Goal: Task Accomplishment & Management: Use online tool/utility

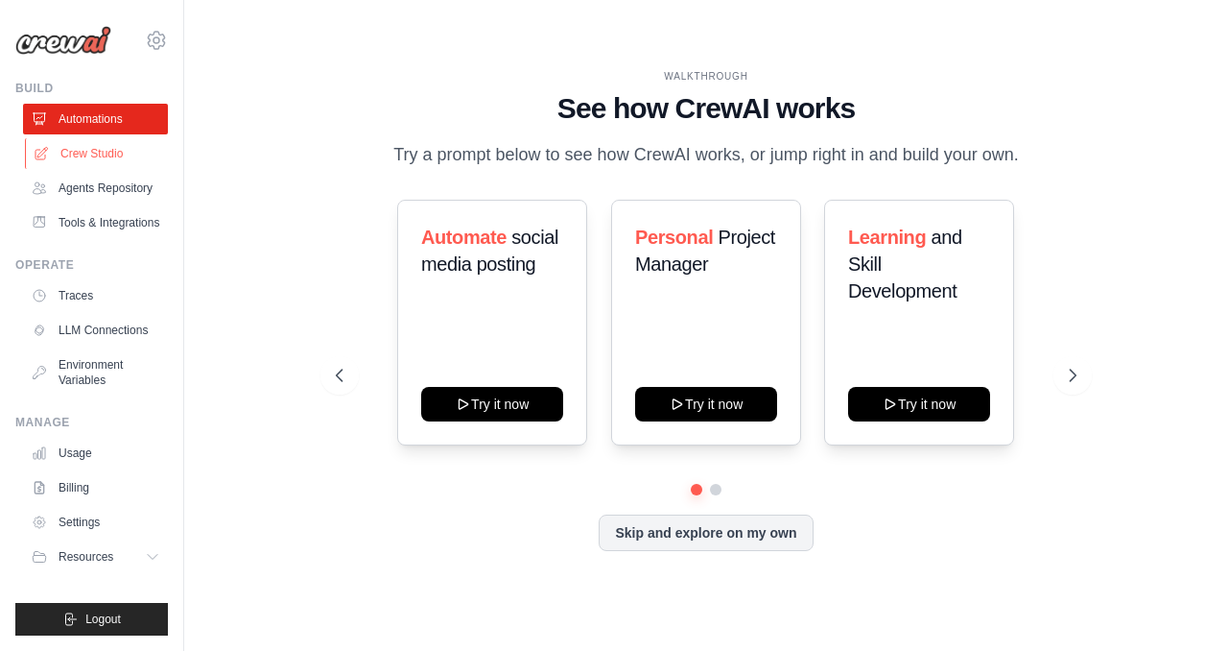
click at [108, 162] on link "Crew Studio" at bounding box center [97, 153] width 145 height 31
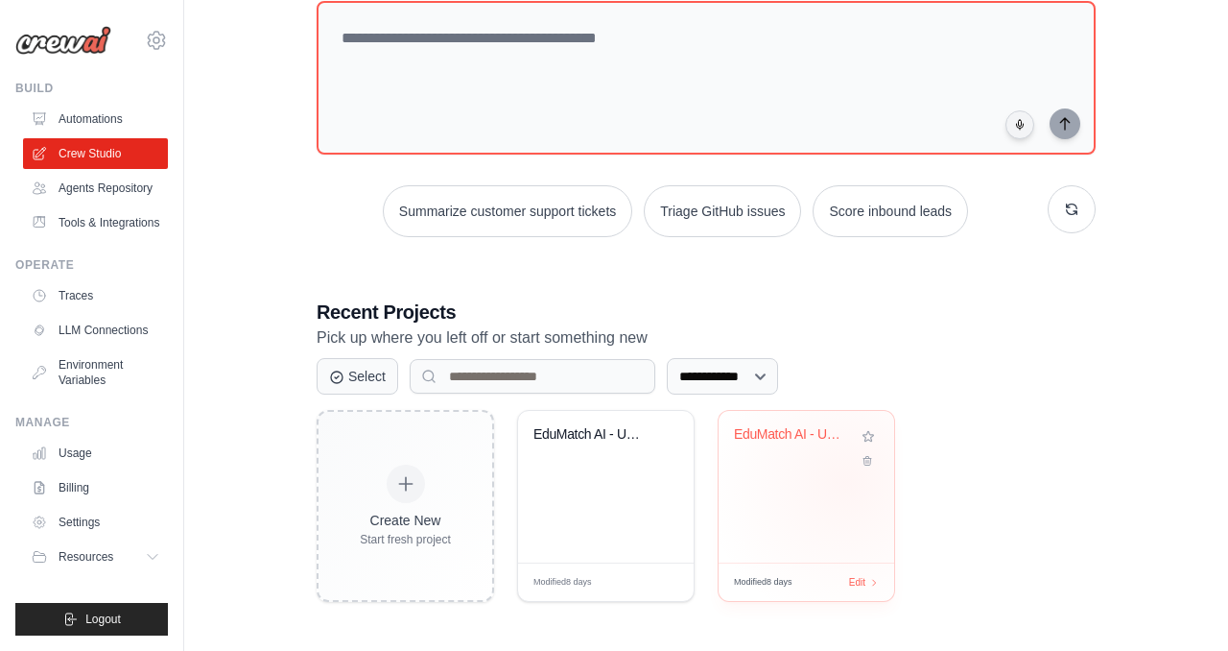
click at [846, 481] on div "EduMatch AI - University Finder Sys..." at bounding box center [807, 487] width 176 height 152
click at [586, 482] on div "EduMatch AI - University Finder Sys..." at bounding box center [606, 487] width 176 height 152
click at [775, 461] on div "EduMatch AI - University Finder Sys..." at bounding box center [806, 448] width 145 height 44
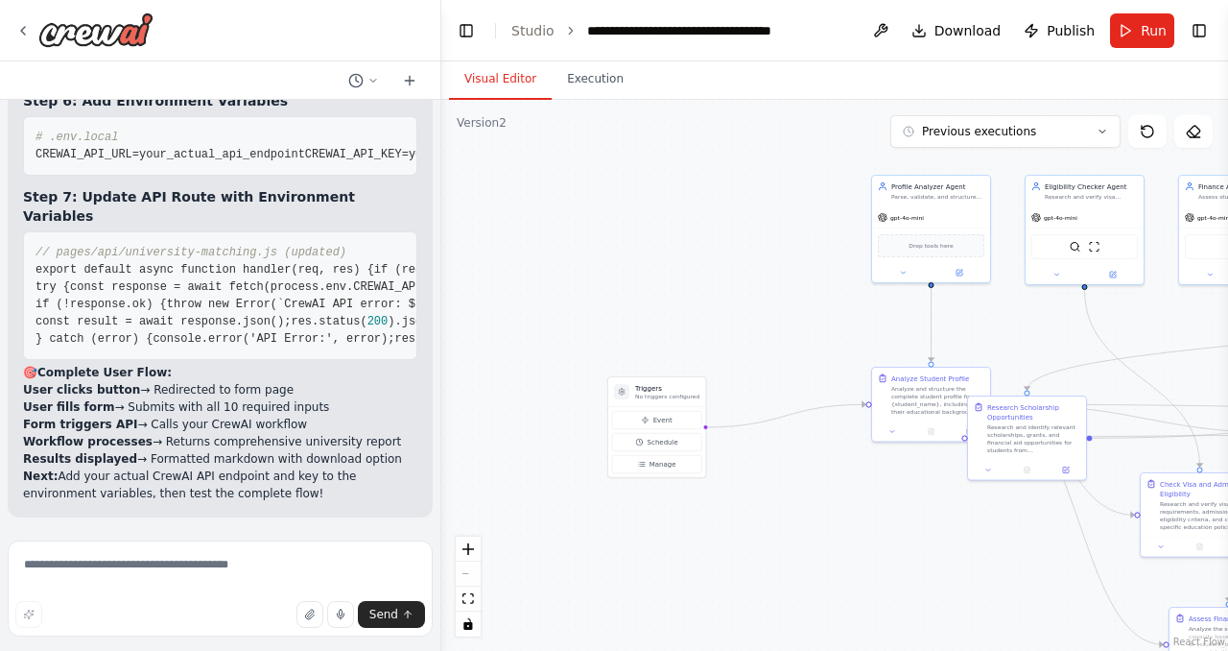
scroll to position [15409, 0]
drag, startPoint x: 773, startPoint y: 344, endPoint x: 705, endPoint y: 209, distance: 151.5
click at [705, 209] on div ".deletable-edge-delete-btn { width: 20px; height: 20px; border: 0px solid #ffff…" at bounding box center [834, 375] width 787 height 551
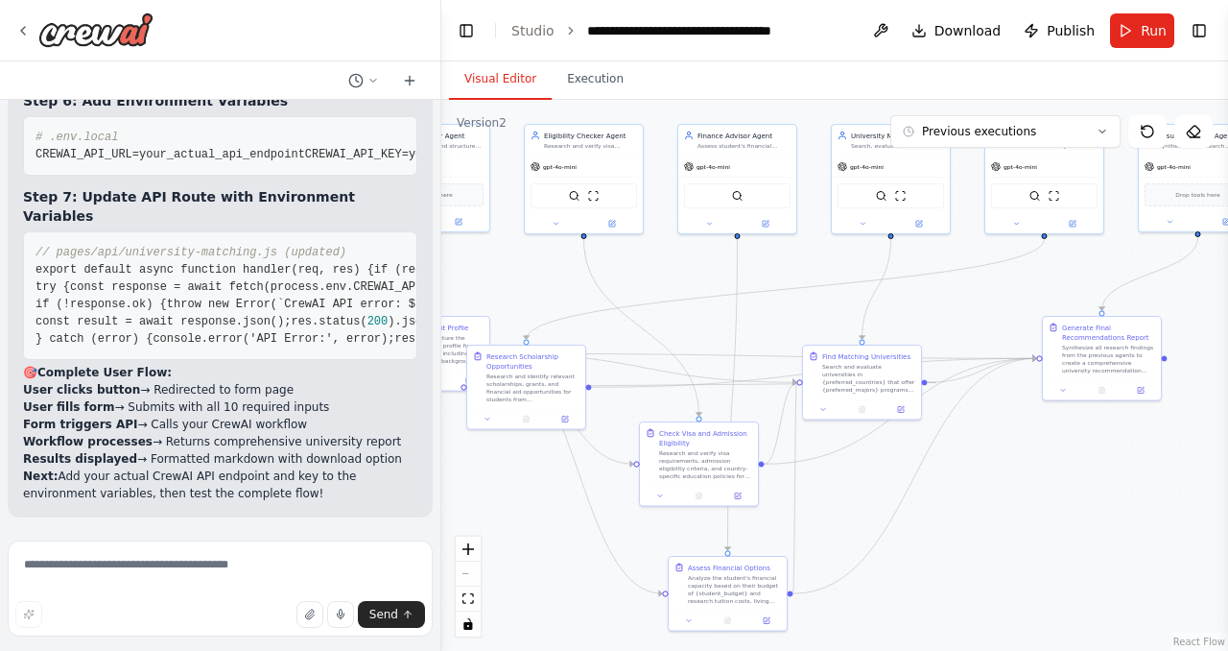
drag, startPoint x: 1052, startPoint y: 418, endPoint x: 866, endPoint y: 502, distance: 203.1
click at [866, 502] on div ".deletable-edge-delete-btn { width: 20px; height: 20px; border: 0px solid #ffff…" at bounding box center [834, 375] width 787 height 551
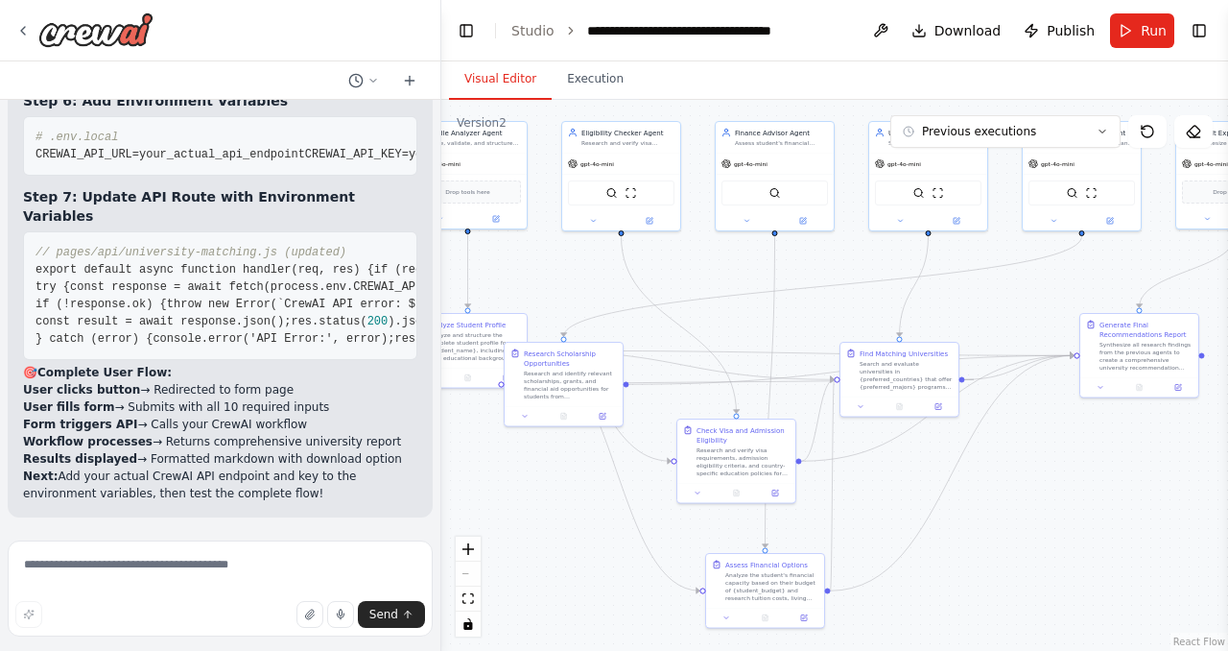
drag, startPoint x: 650, startPoint y: 322, endPoint x: 685, endPoint y: 328, distance: 36.0
click at [685, 328] on div ".deletable-edge-delete-btn { width: 20px; height: 20px; border: 0px solid #ffff…" at bounding box center [834, 375] width 787 height 551
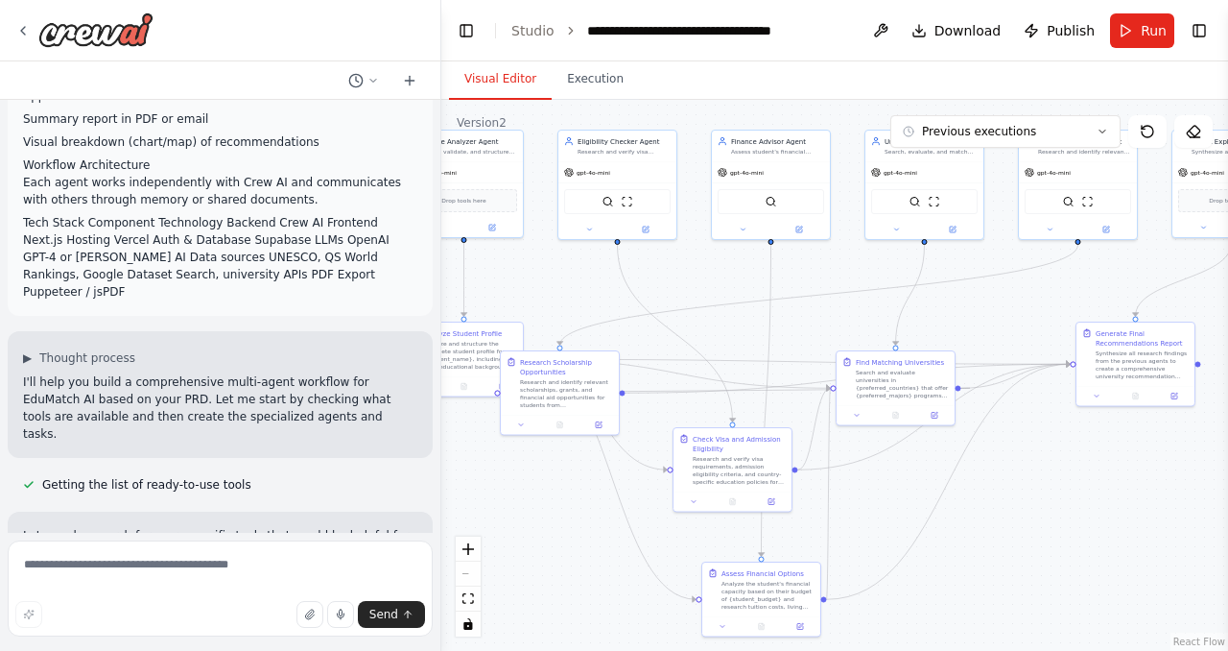
scroll to position [1213, 0]
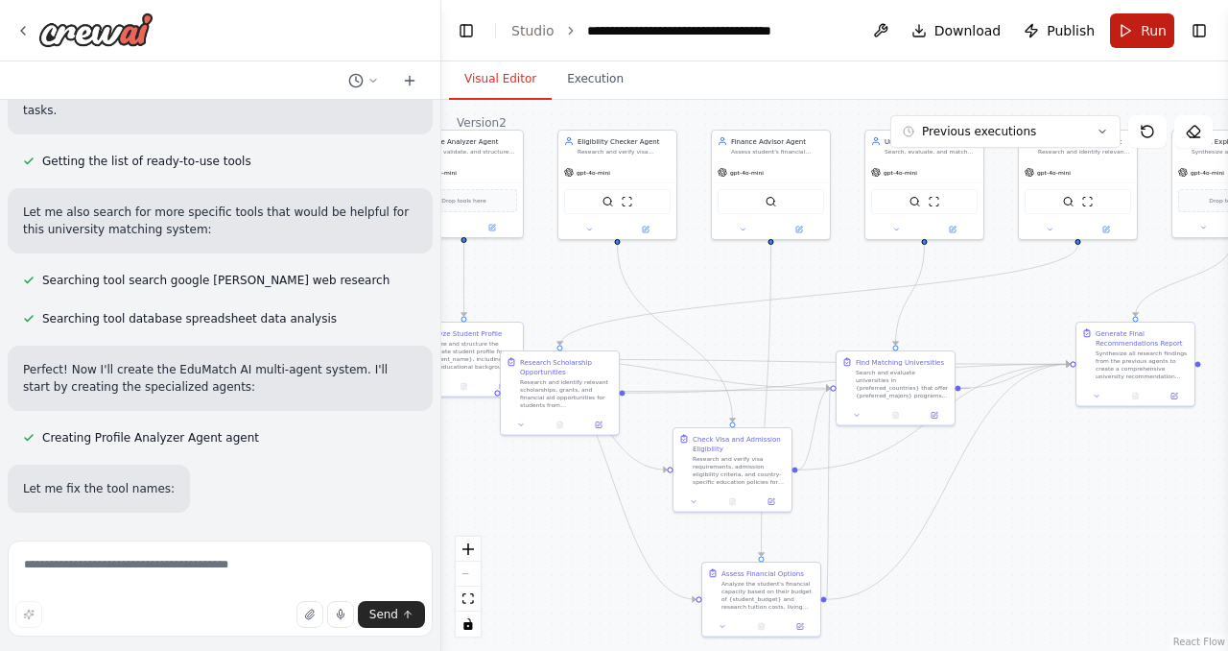
click at [1140, 36] on button "Run" at bounding box center [1142, 30] width 64 height 35
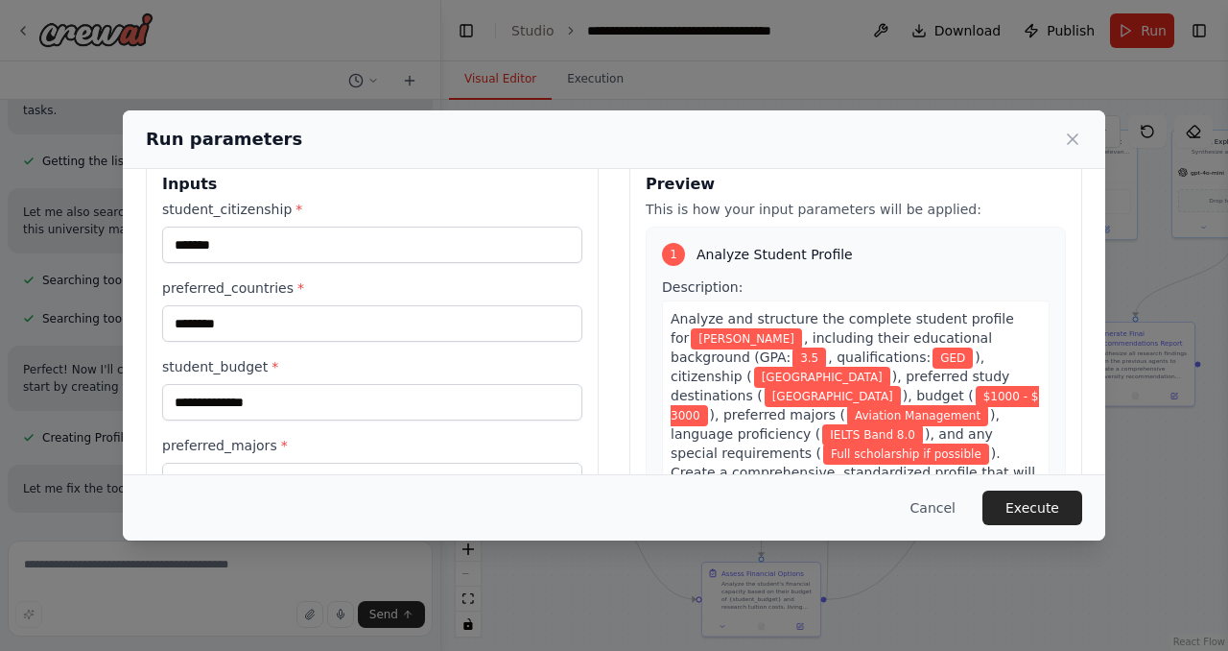
scroll to position [0, 0]
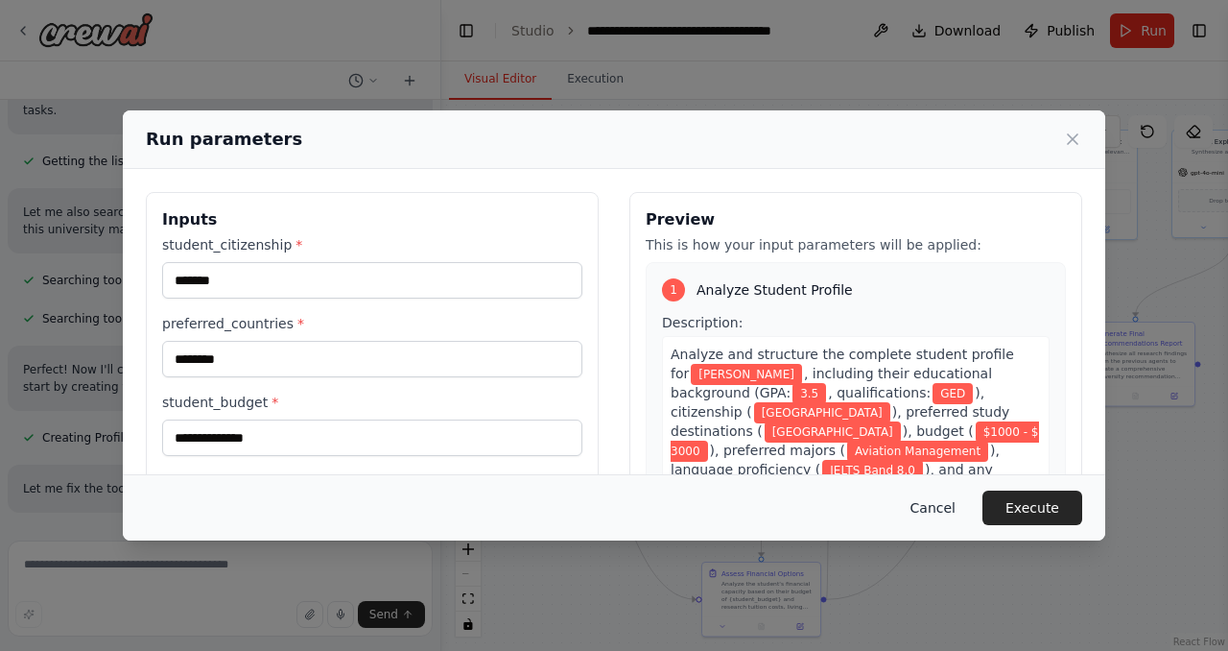
click at [925, 510] on button "Cancel" at bounding box center [933, 507] width 76 height 35
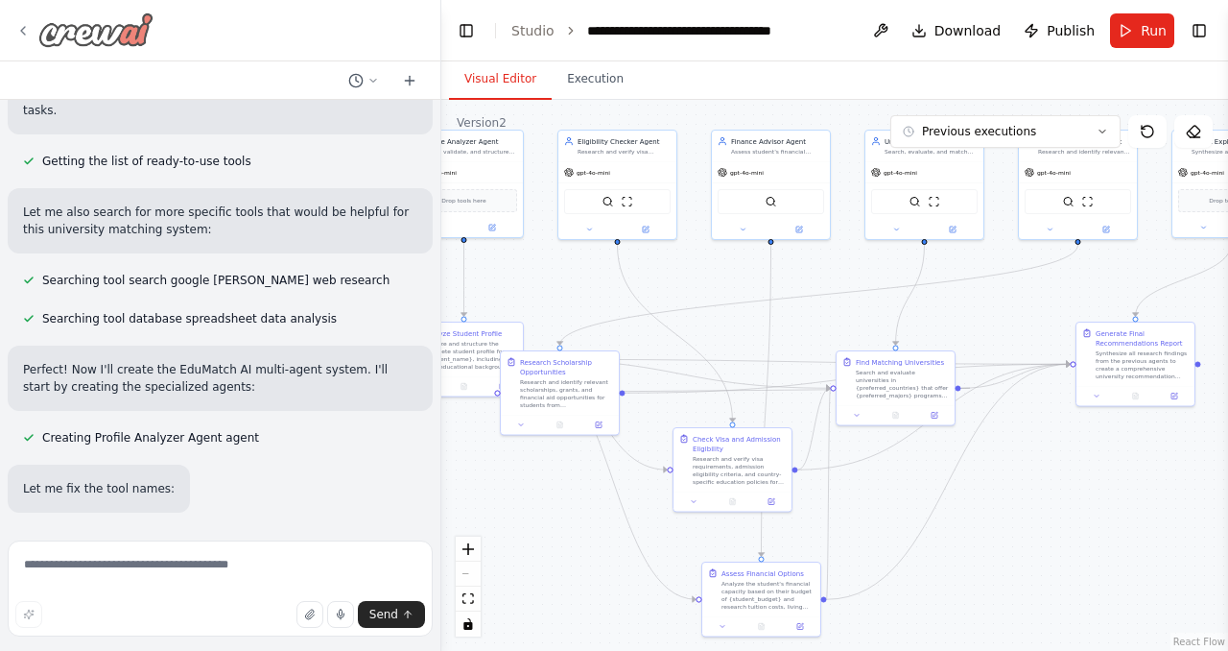
click at [22, 29] on icon at bounding box center [23, 31] width 4 height 8
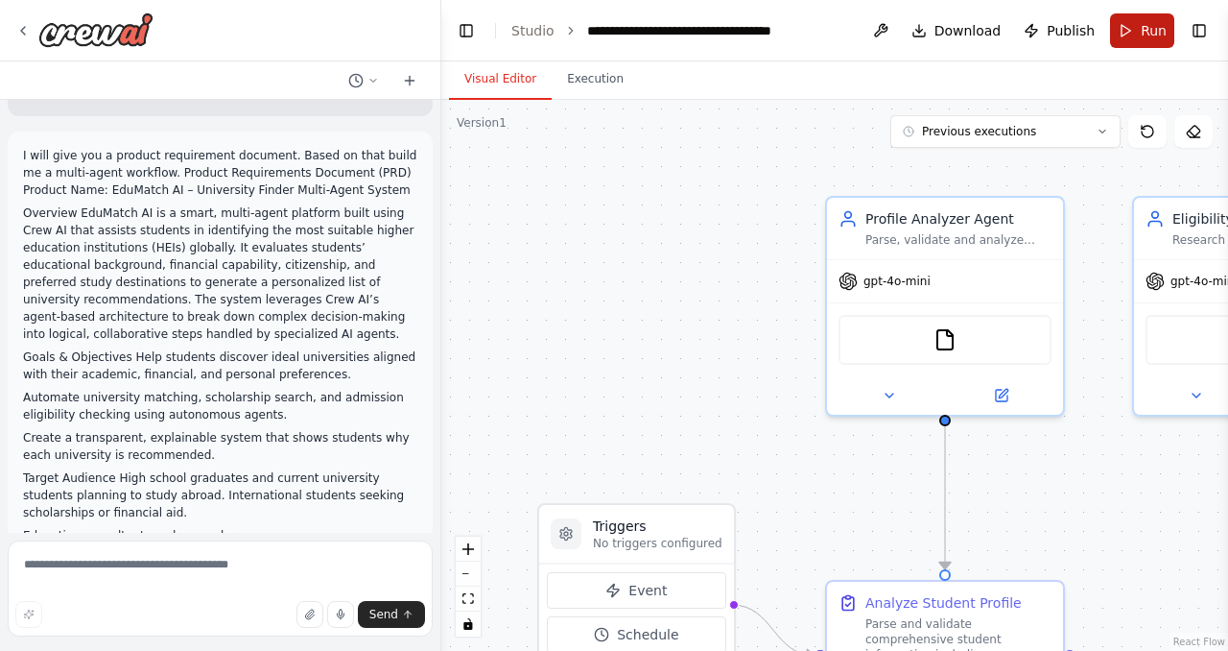
click at [1144, 32] on span "Run" at bounding box center [1154, 30] width 26 height 19
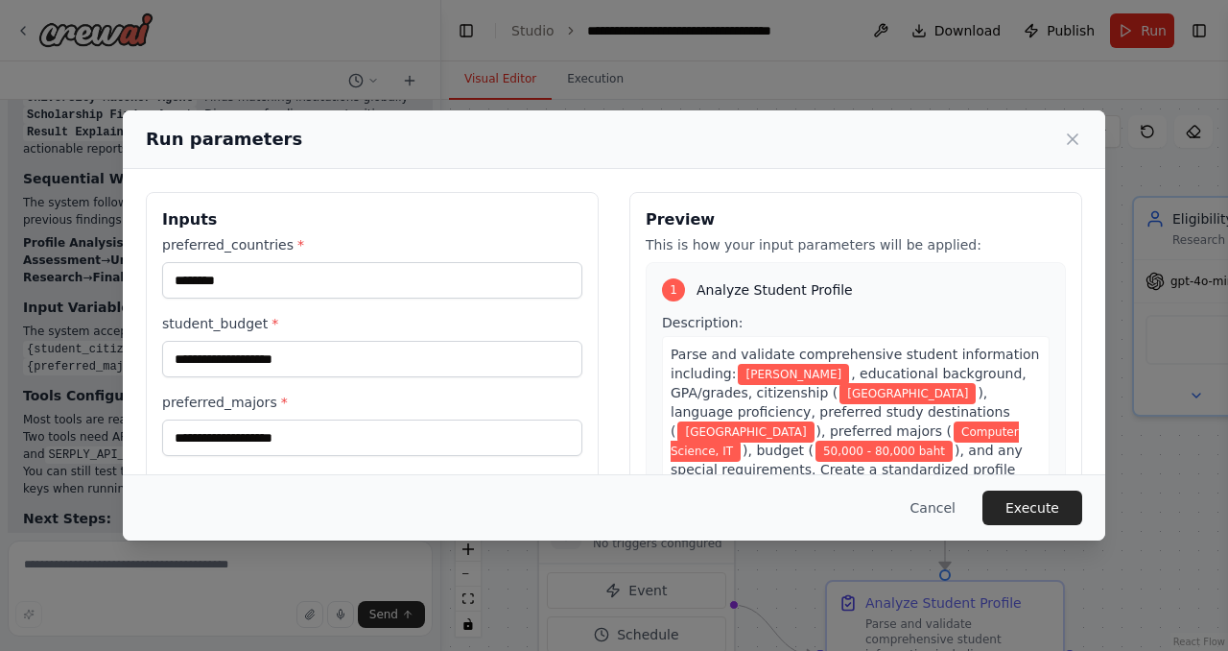
scroll to position [196, 0]
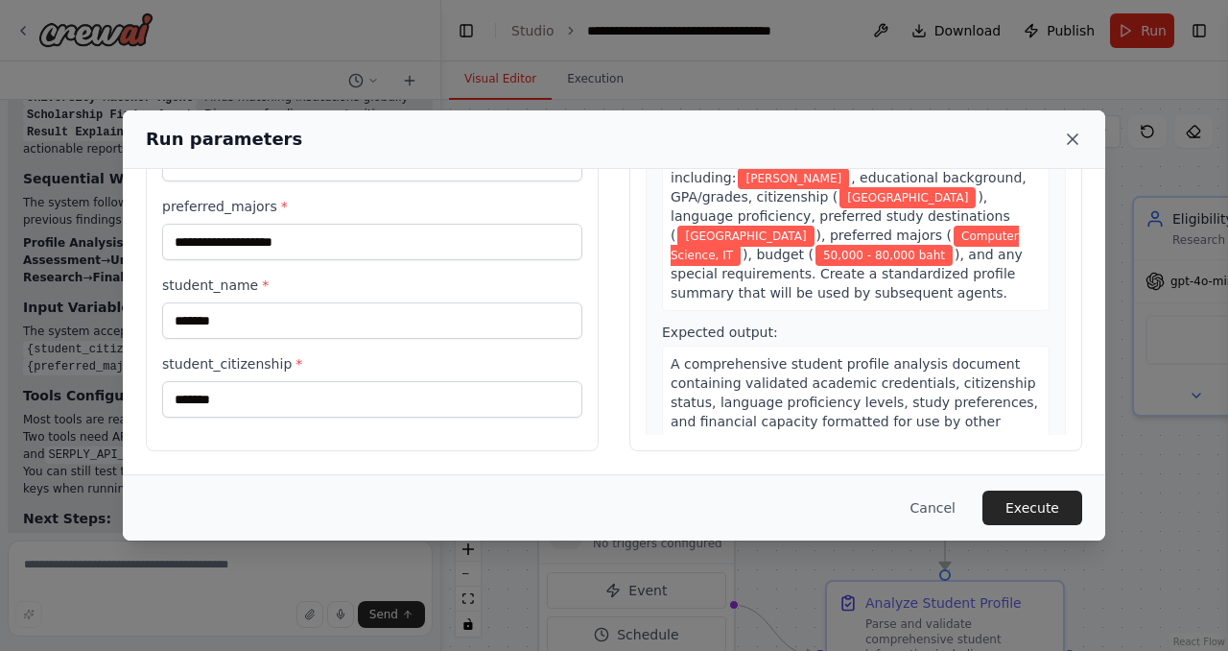
click at [1072, 138] on icon at bounding box center [1073, 139] width 10 height 10
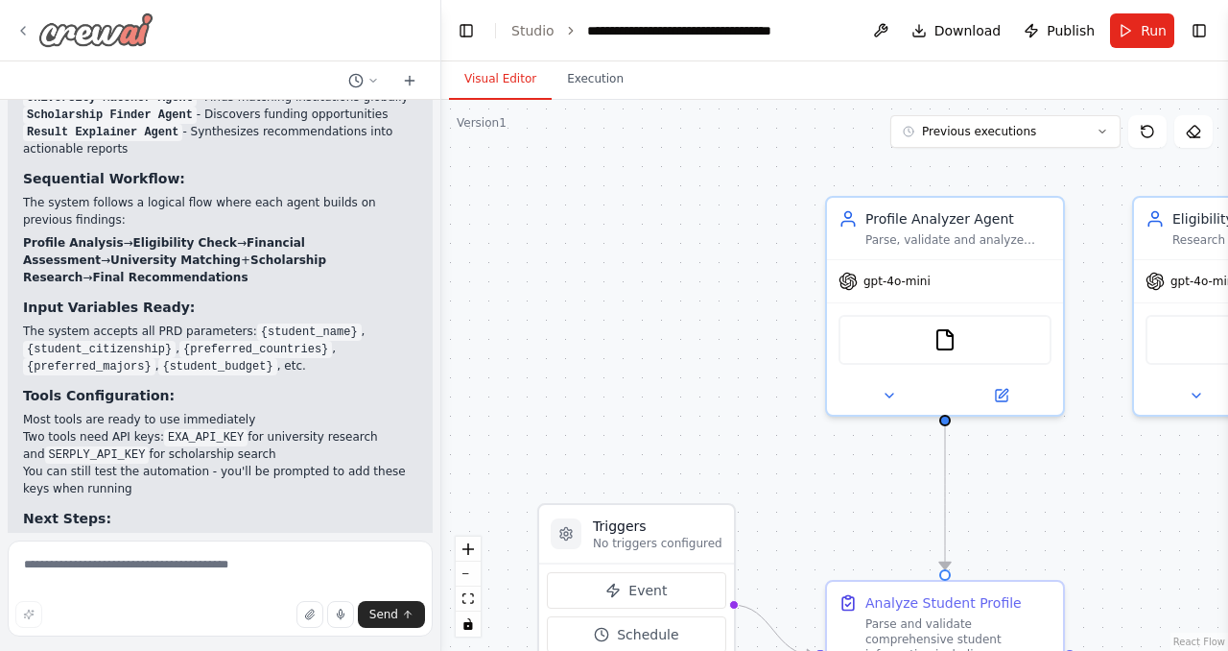
click at [24, 33] on icon at bounding box center [23, 31] width 4 height 8
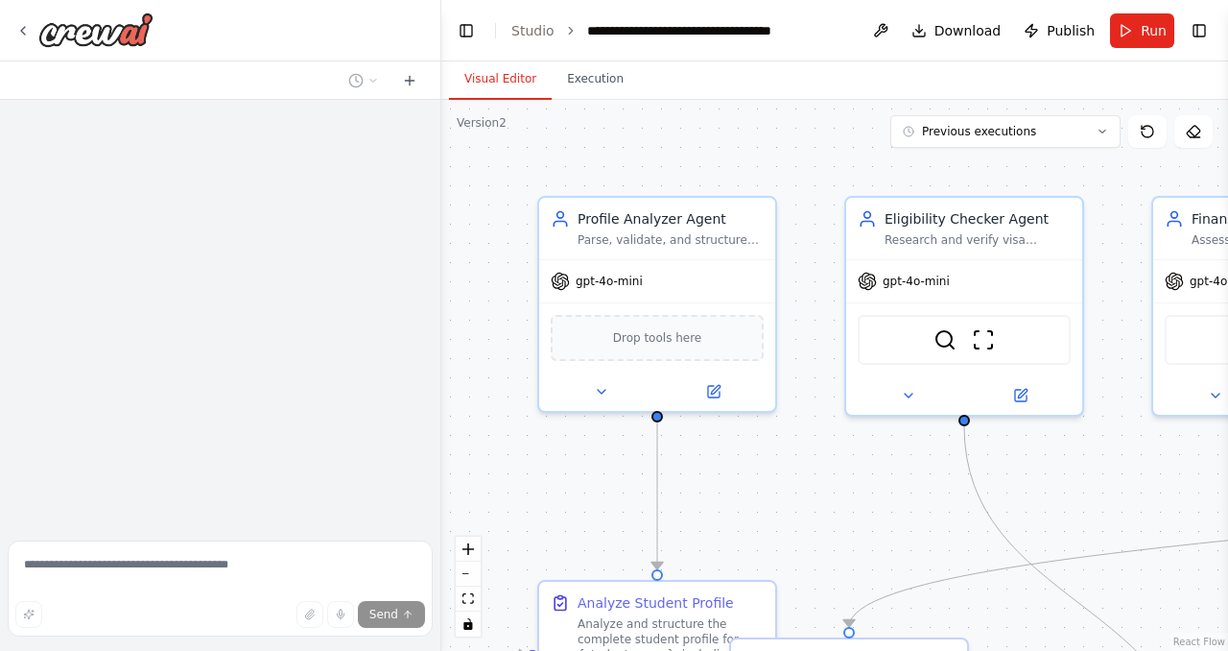
click at [1146, 47] on header "**********" at bounding box center [834, 30] width 787 height 61
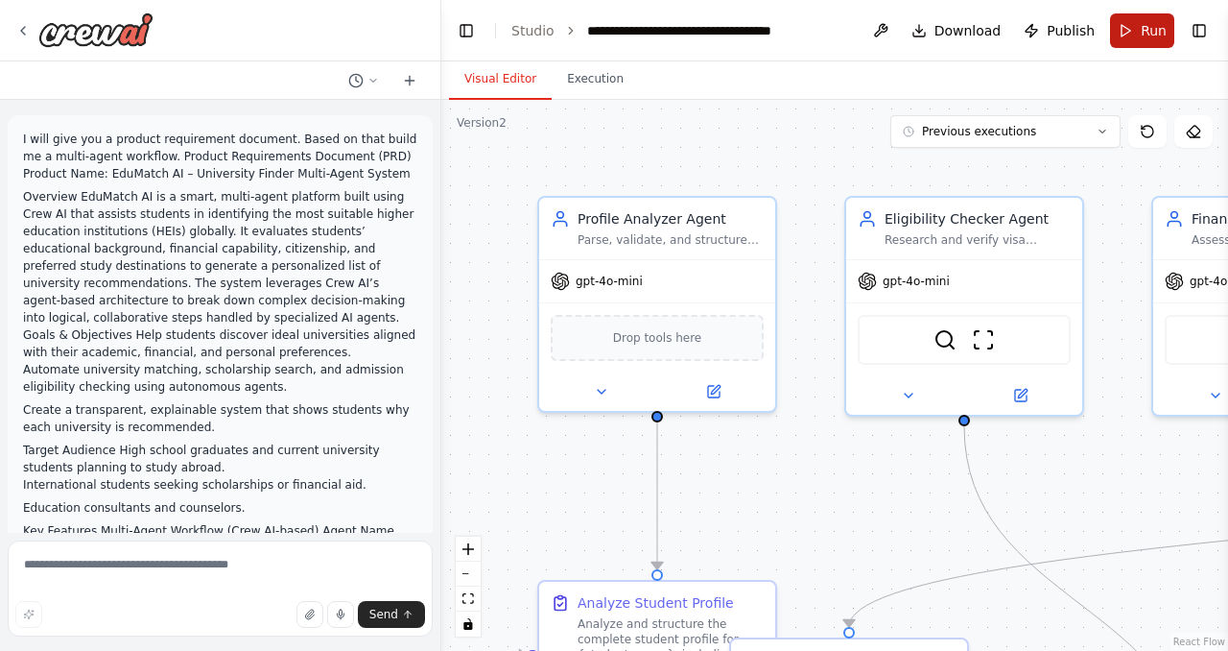
click at [1138, 33] on button "Run" at bounding box center [1142, 30] width 64 height 35
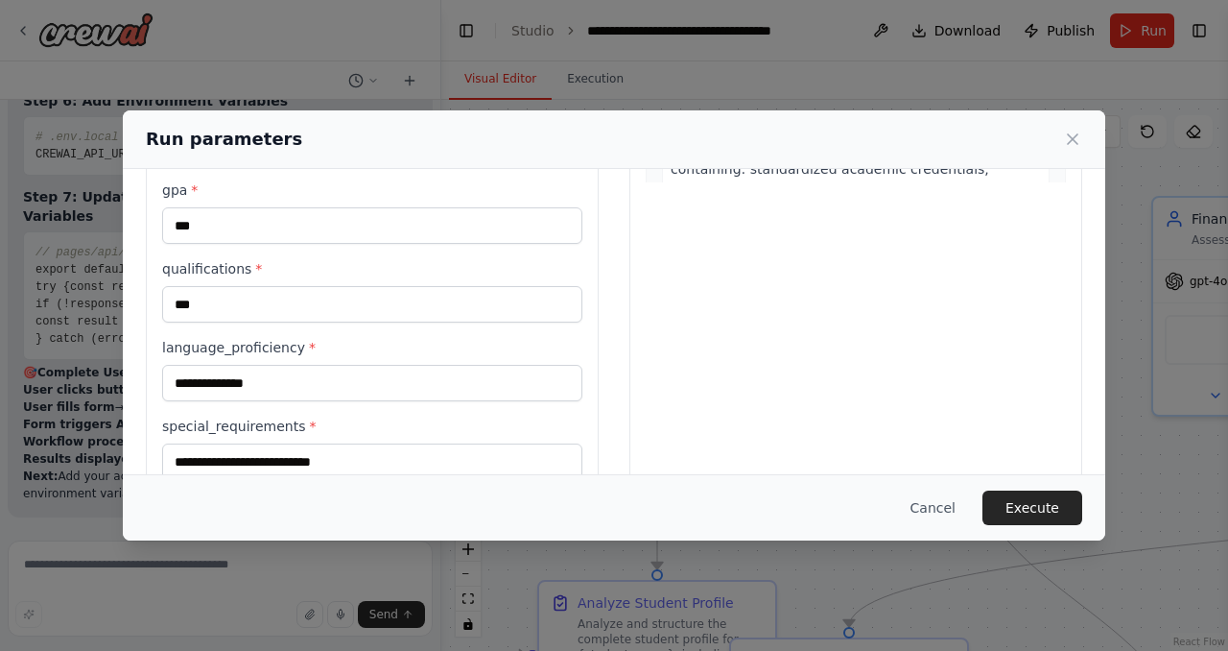
scroll to position [493, 0]
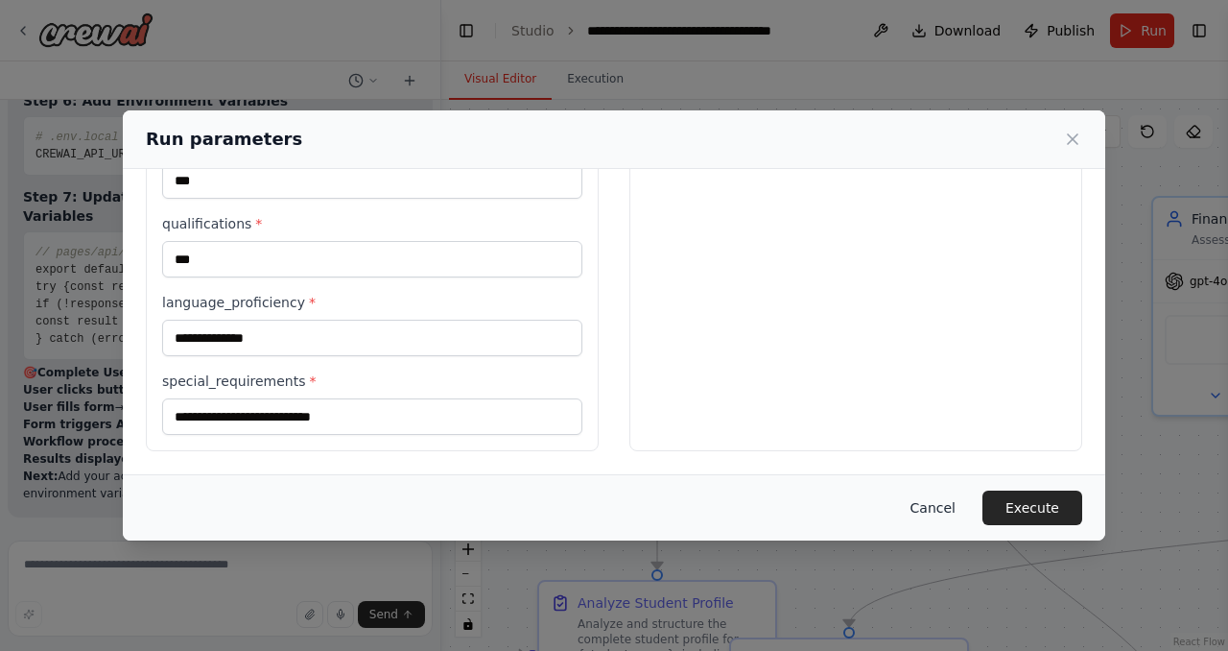
click at [929, 501] on button "Cancel" at bounding box center [933, 507] width 76 height 35
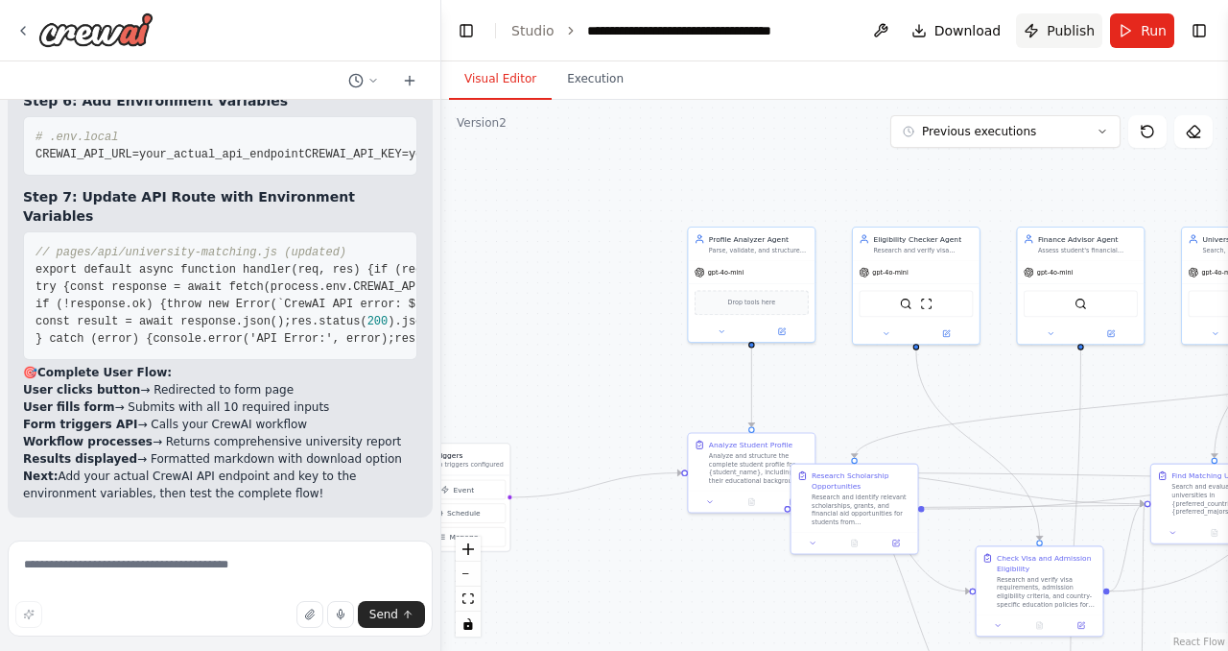
click at [1056, 31] on span "Publish" at bounding box center [1071, 30] width 48 height 19
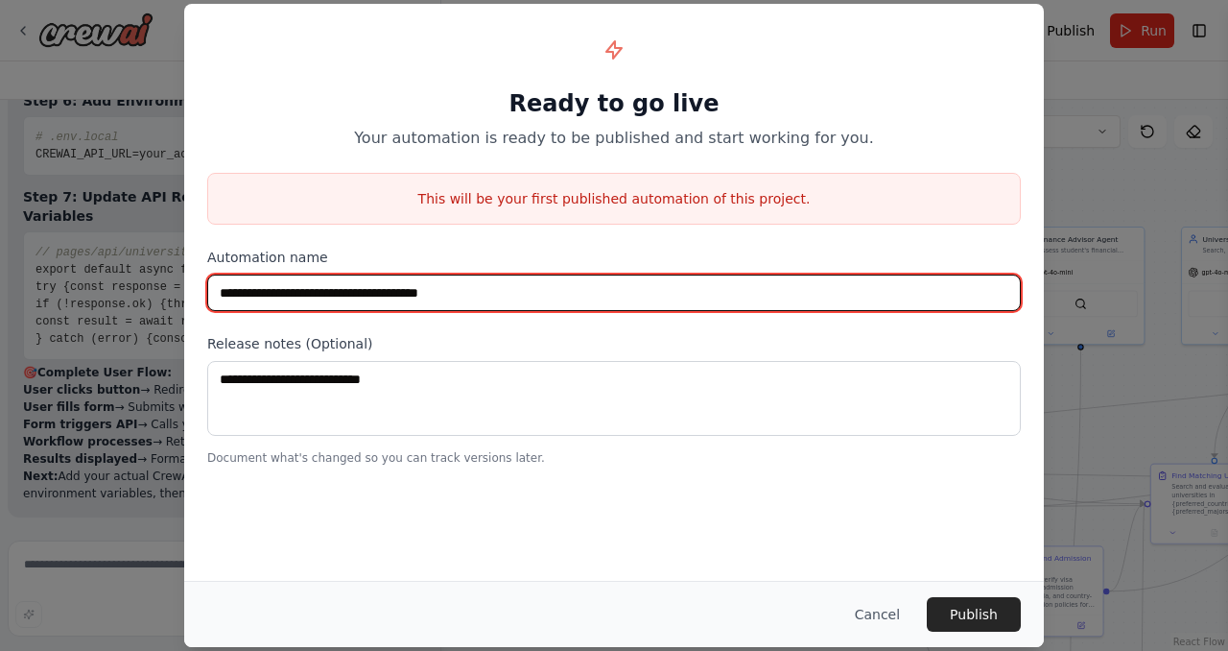
click at [599, 301] on input "**********" at bounding box center [614, 292] width 814 height 36
type input "**********"
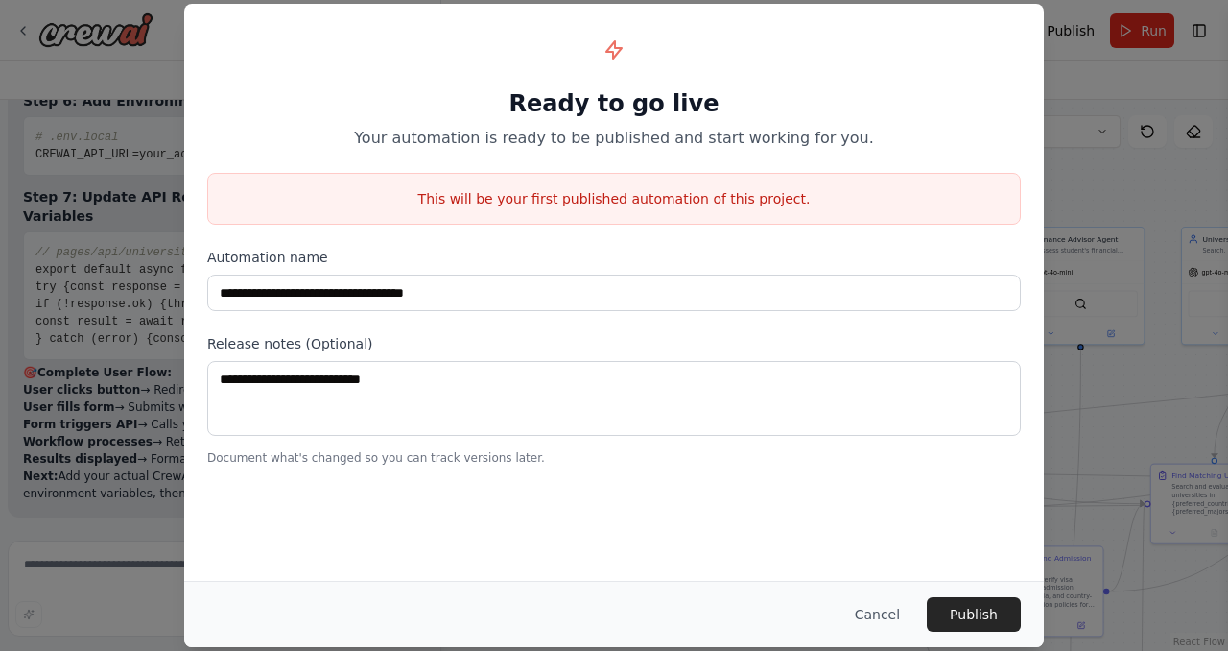
click at [615, 351] on label "Release notes (Optional)" at bounding box center [614, 343] width 814 height 19
click at [961, 607] on button "Publish" at bounding box center [974, 614] width 94 height 35
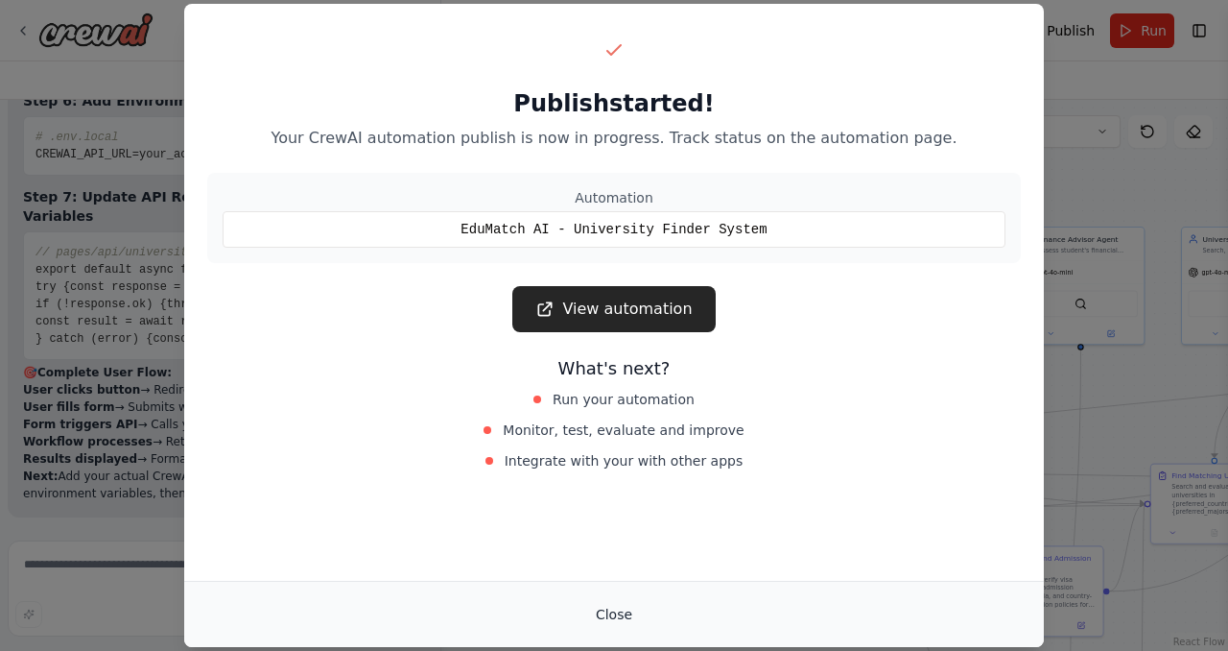
click at [621, 612] on button "Close" at bounding box center [613, 614] width 67 height 35
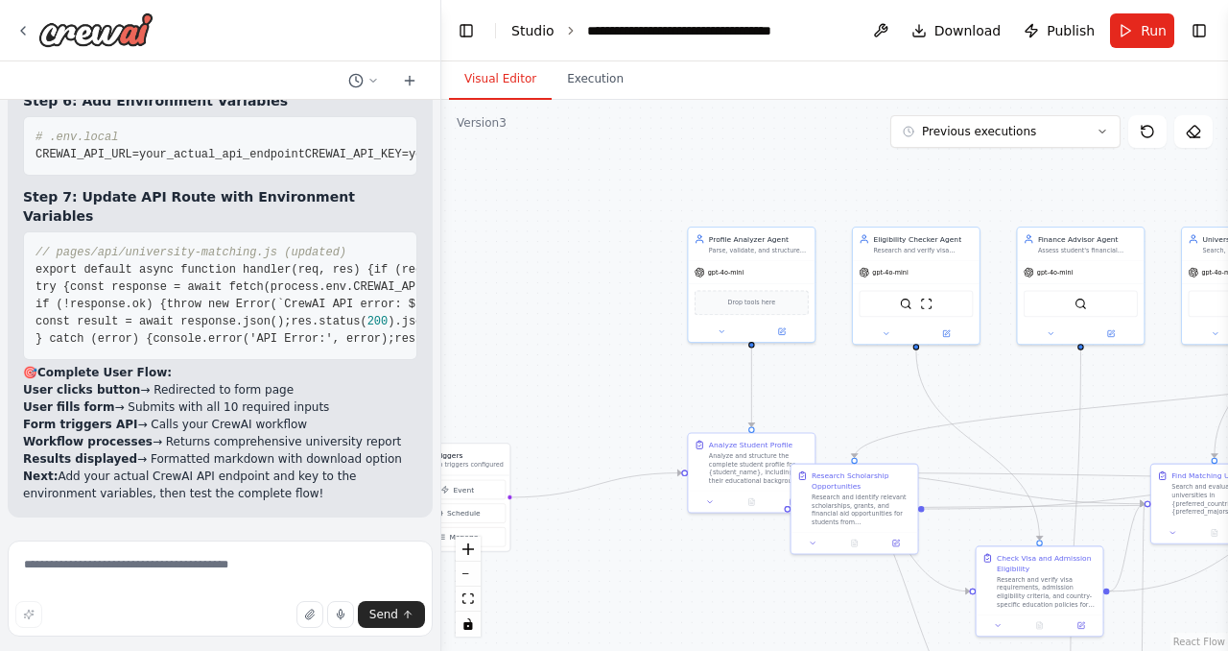
click at [524, 35] on link "Studio" at bounding box center [532, 30] width 43 height 15
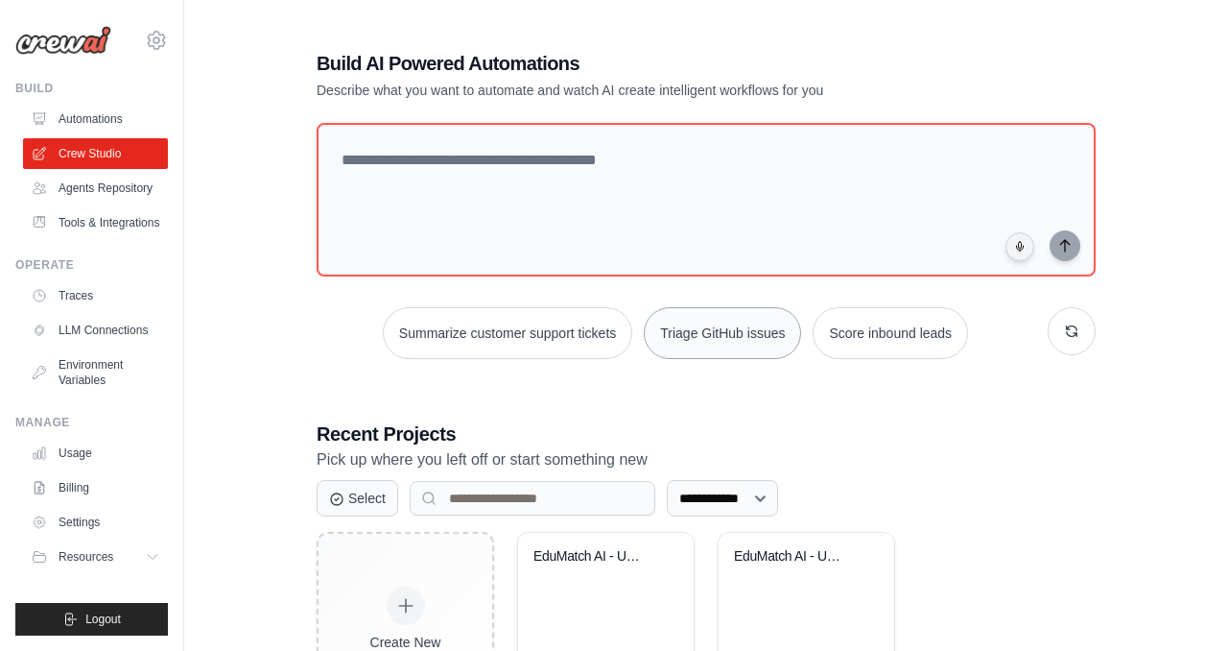
scroll to position [122, 0]
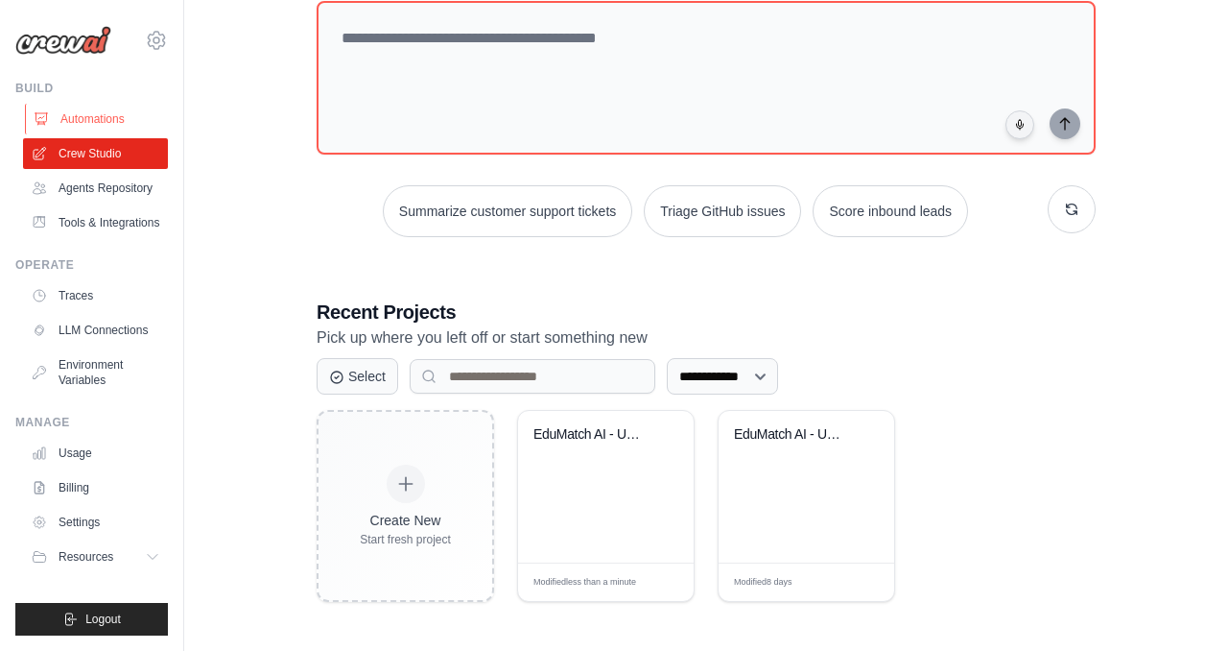
click at [106, 128] on link "Automations" at bounding box center [97, 119] width 145 height 31
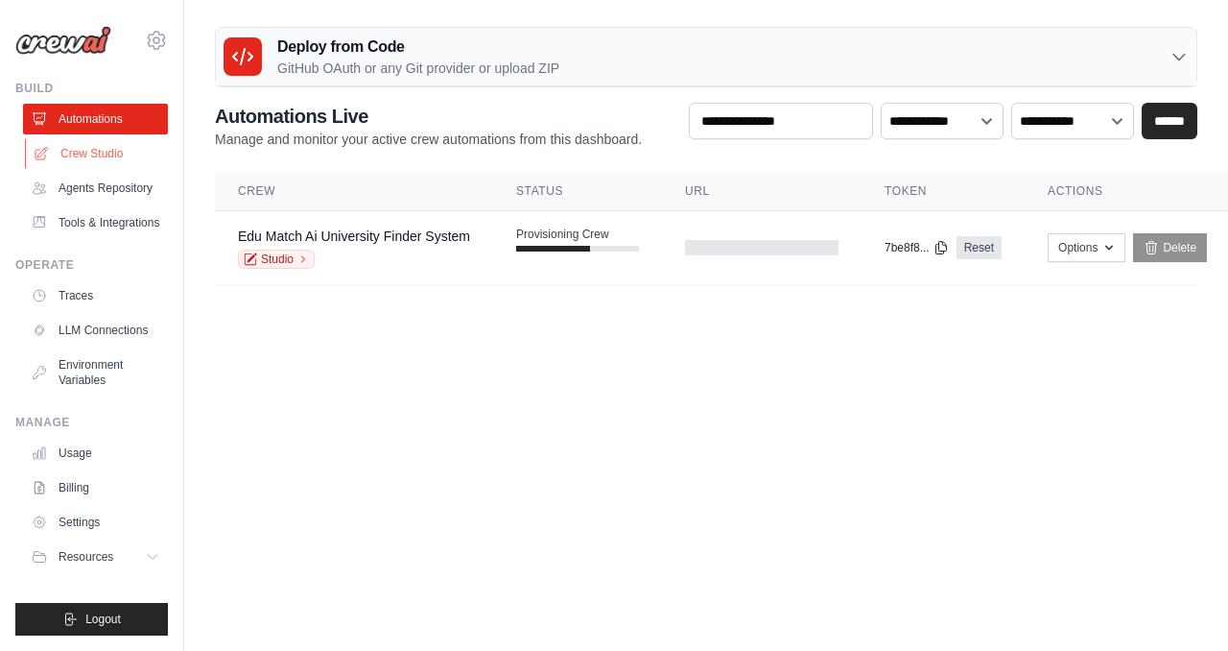
click at [89, 159] on link "Crew Studio" at bounding box center [97, 153] width 145 height 31
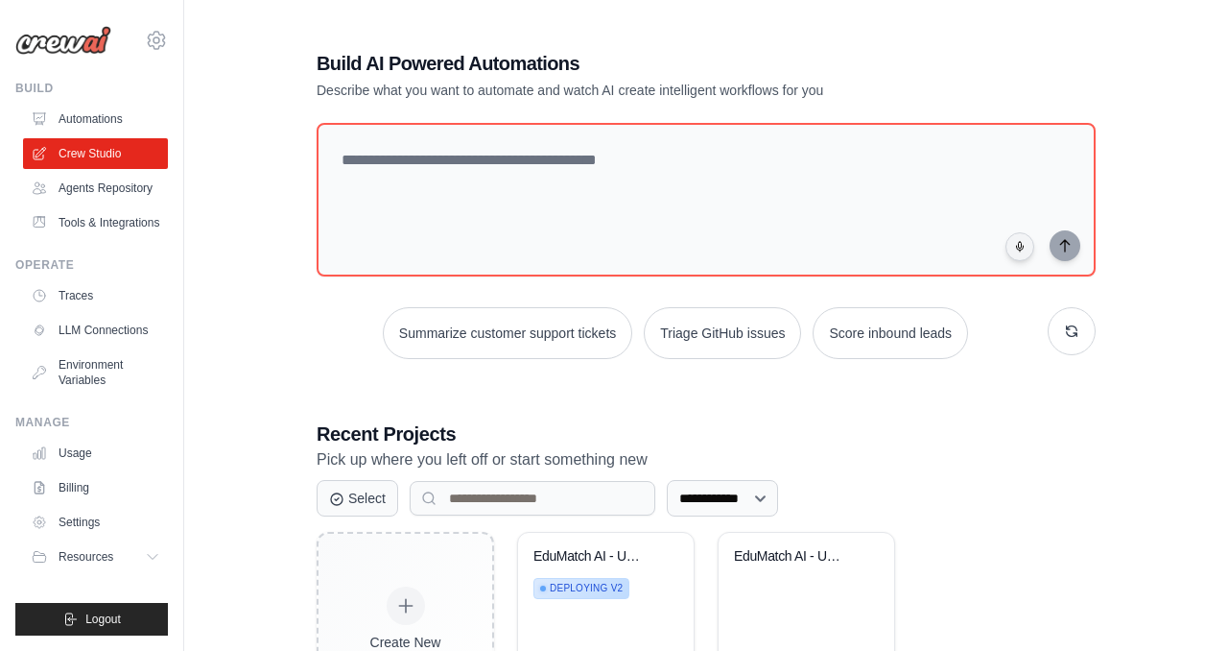
scroll to position [122, 0]
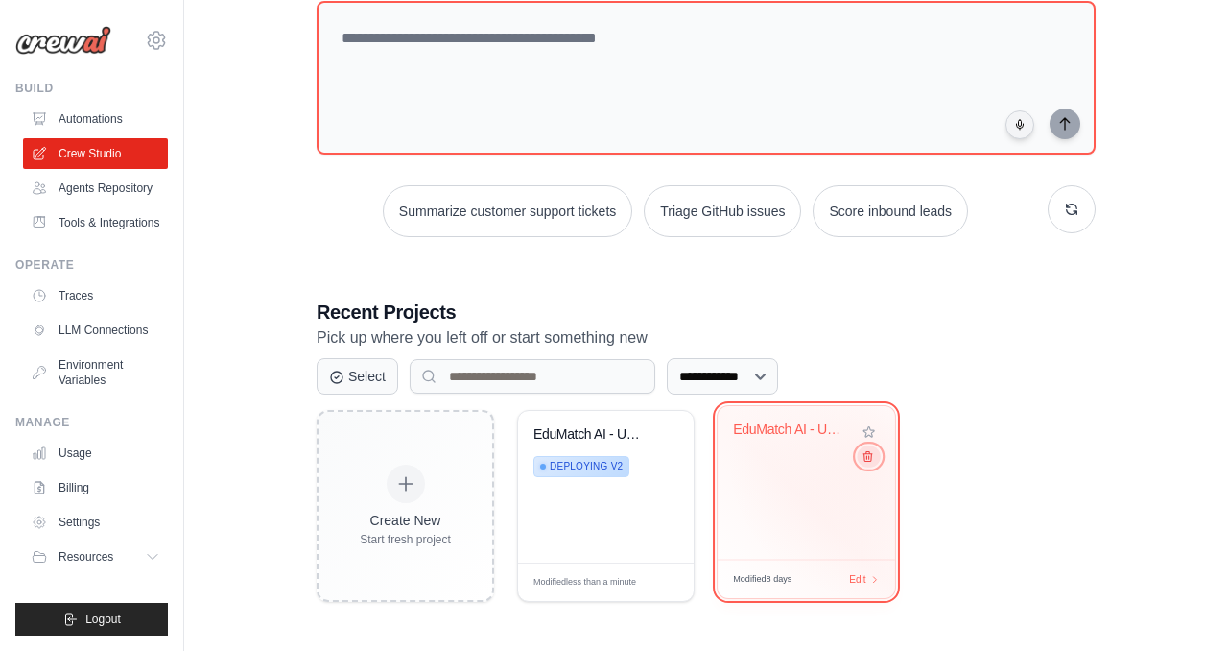
click at [869, 459] on icon at bounding box center [868, 456] width 12 height 12
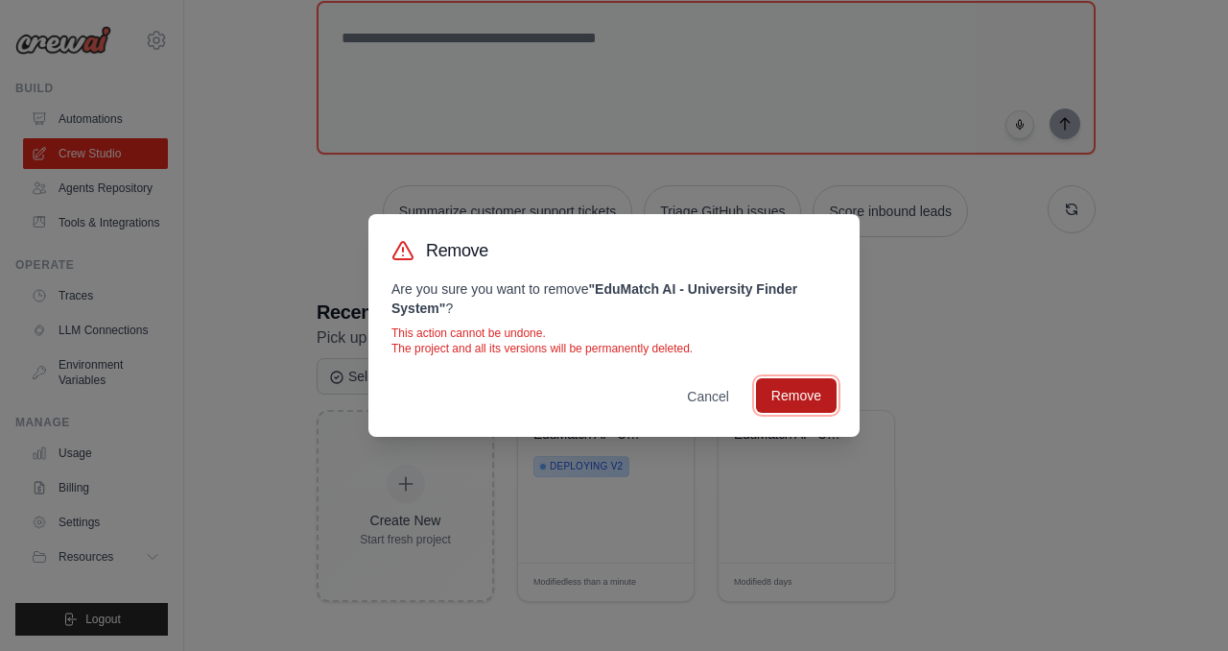
click at [811, 388] on button "Remove" at bounding box center [796, 395] width 81 height 35
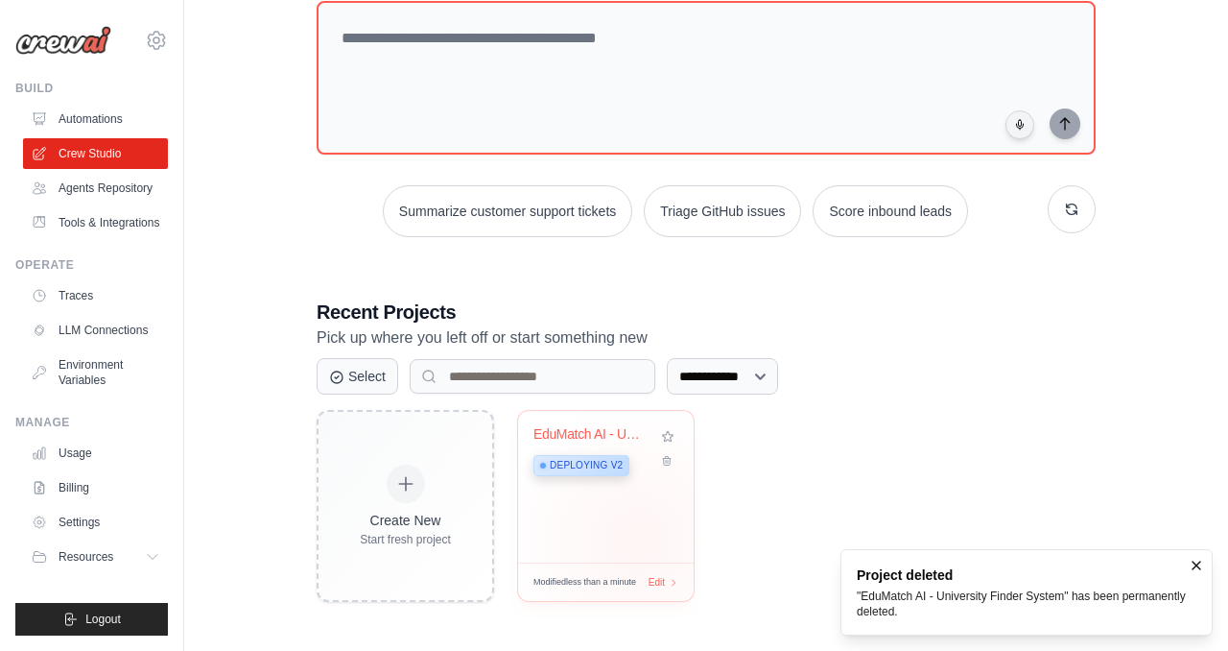
click at [638, 539] on div "EduMatch AI - University Finder Sys... Deploying v2" at bounding box center [606, 487] width 176 height 152
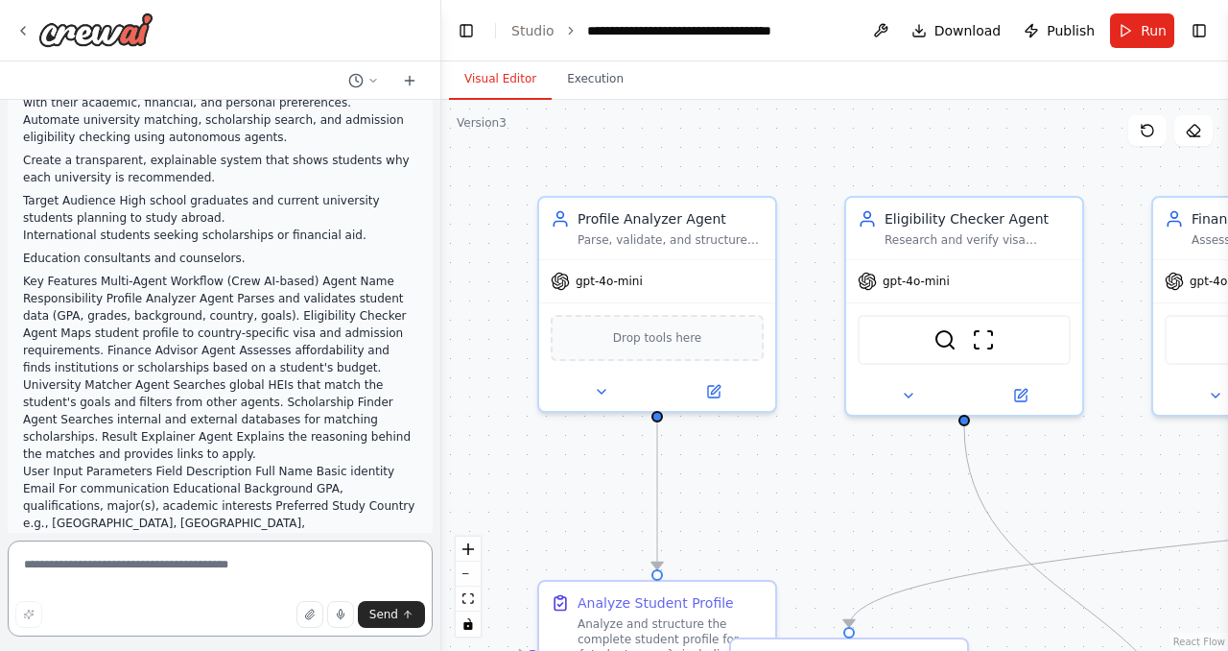
click at [206, 570] on textarea at bounding box center [220, 588] width 425 height 96
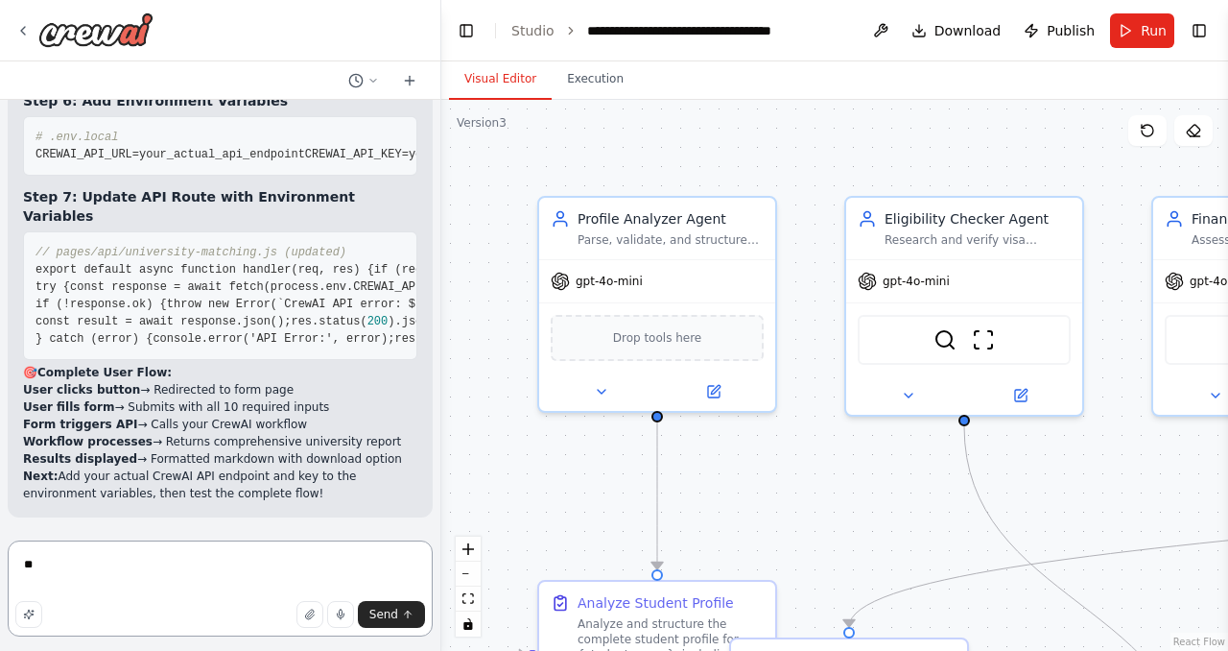
scroll to position [15409, 0]
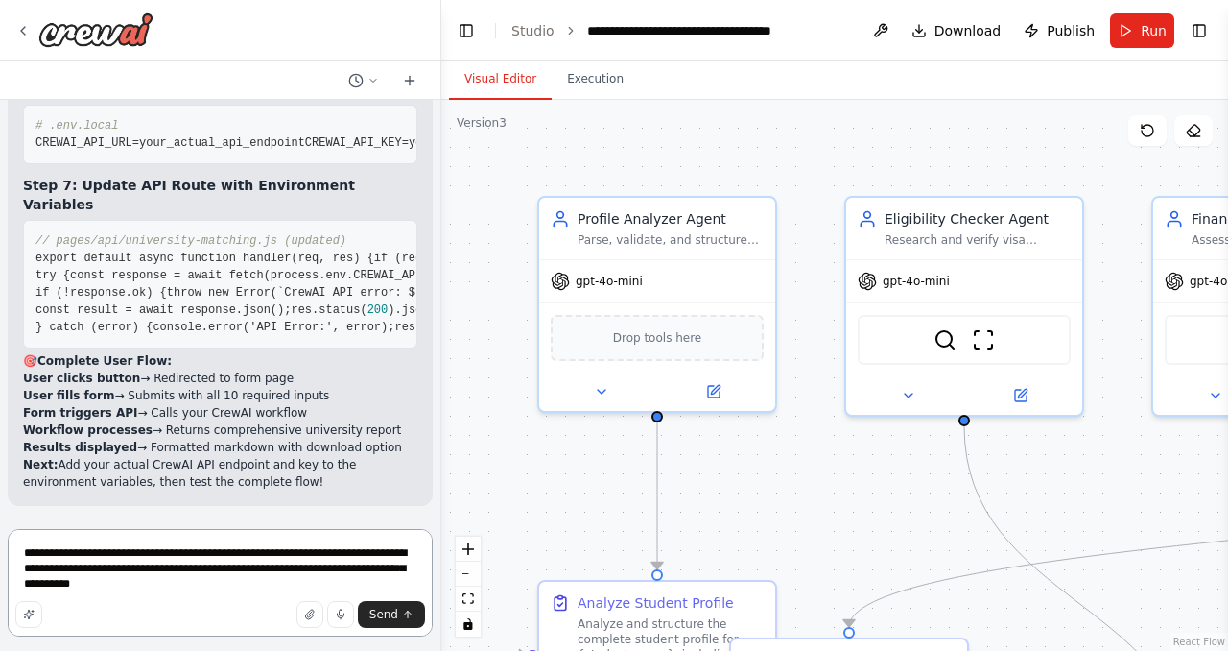
type textarea "**********"
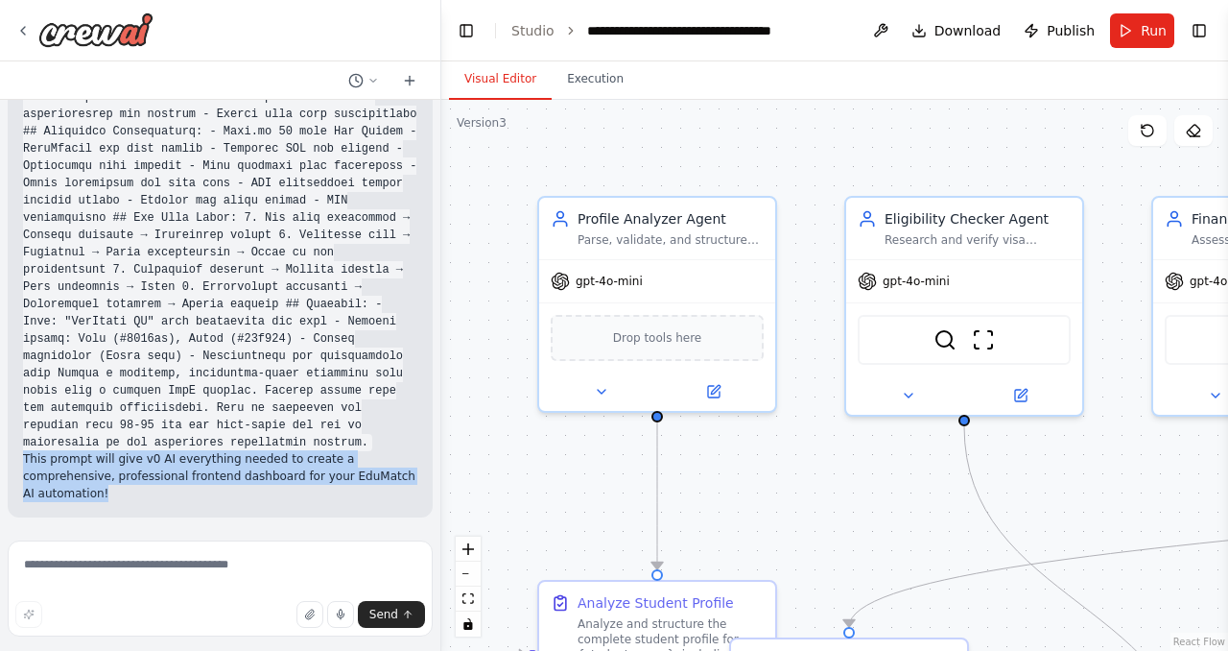
scroll to position [15772, 0]
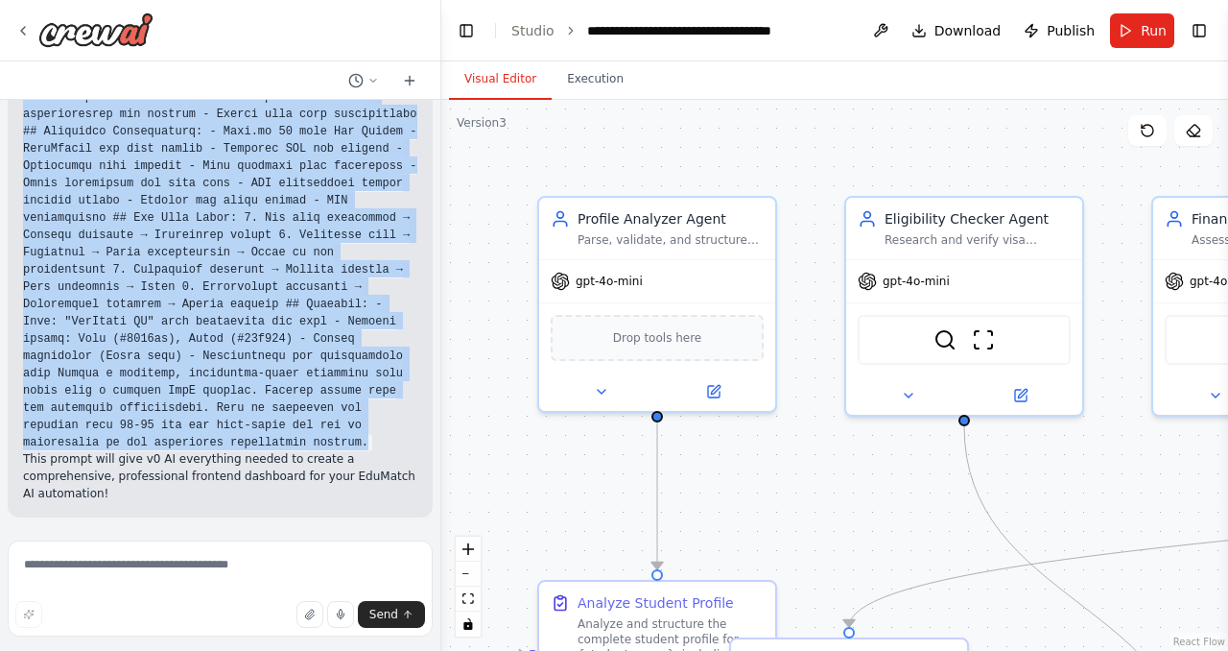
drag, startPoint x: 252, startPoint y: 443, endPoint x: 12, endPoint y: 407, distance: 242.6
copy code "Create a modern, comprehensive frontend dashboard for "EduMatch AI" - a univers…"
click at [0, 29] on button "Toggle Sidebar" at bounding box center [-1, 325] width 15 height 651
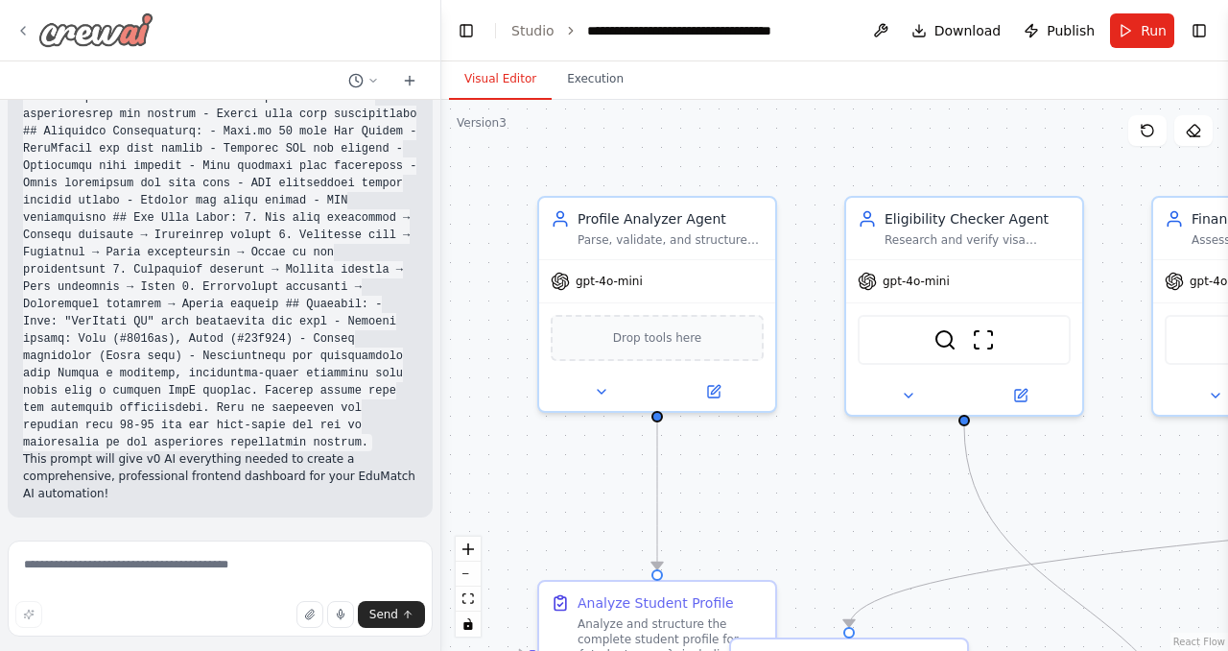
click at [31, 29] on div at bounding box center [84, 29] width 138 height 35
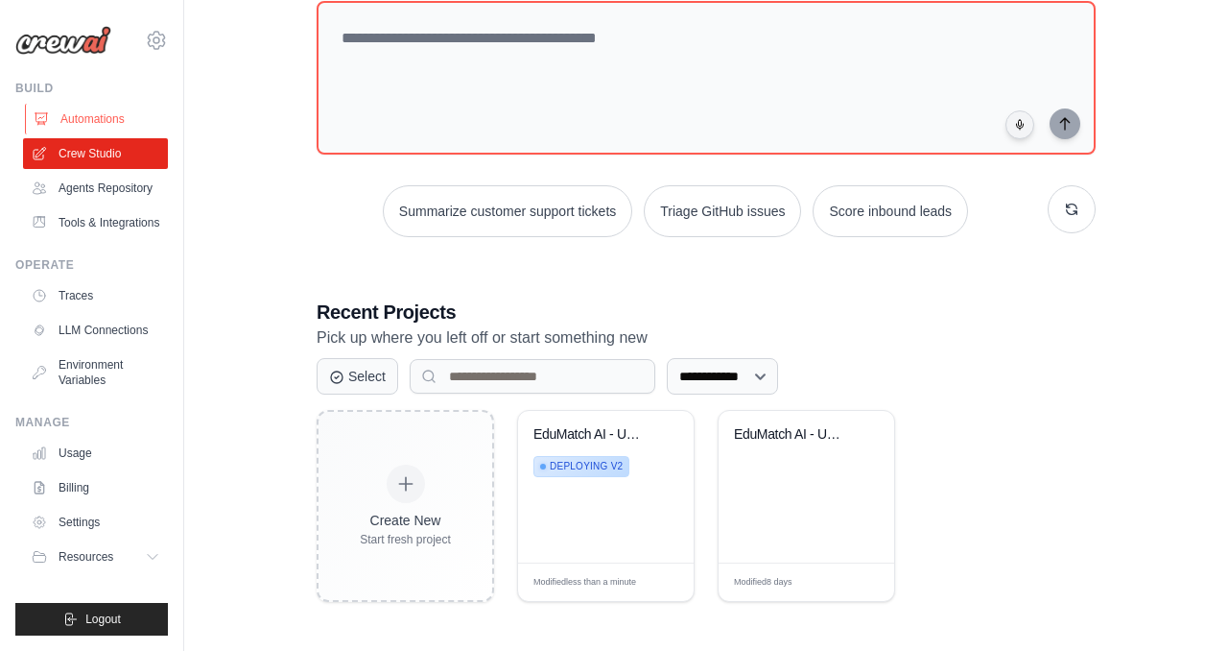
click at [82, 121] on link "Automations" at bounding box center [97, 119] width 145 height 31
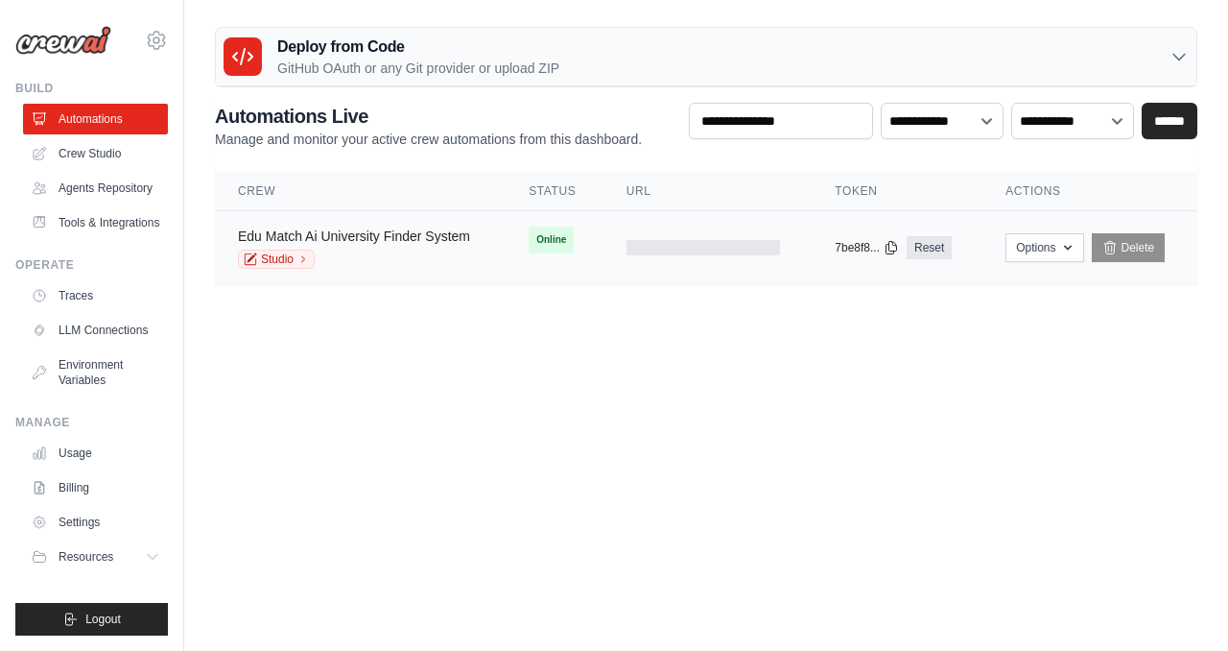
click at [454, 235] on link "Edu Match Ai University Finder System" at bounding box center [354, 235] width 232 height 15
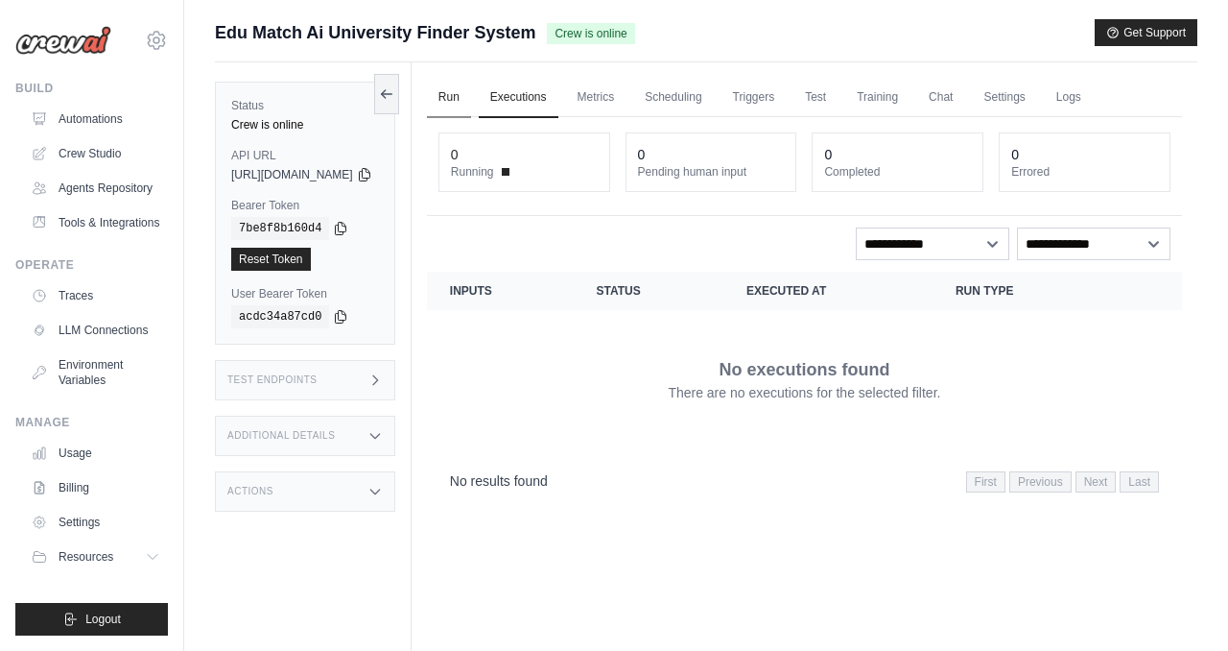
click at [471, 86] on link "Run" at bounding box center [449, 98] width 44 height 40
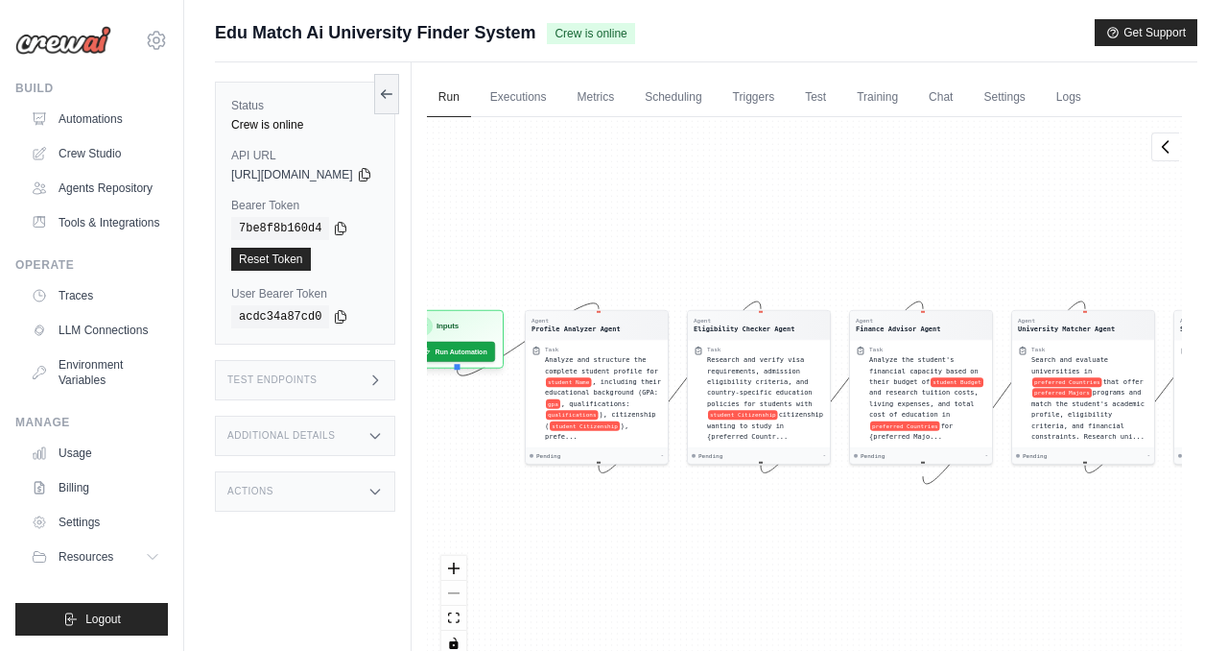
drag, startPoint x: 647, startPoint y: 218, endPoint x: 989, endPoint y: 207, distance: 342.7
click at [989, 207] on div "Agent Profile Analyzer Agent Task Analyze and structure the complete student pr…" at bounding box center [804, 393] width 755 height 553
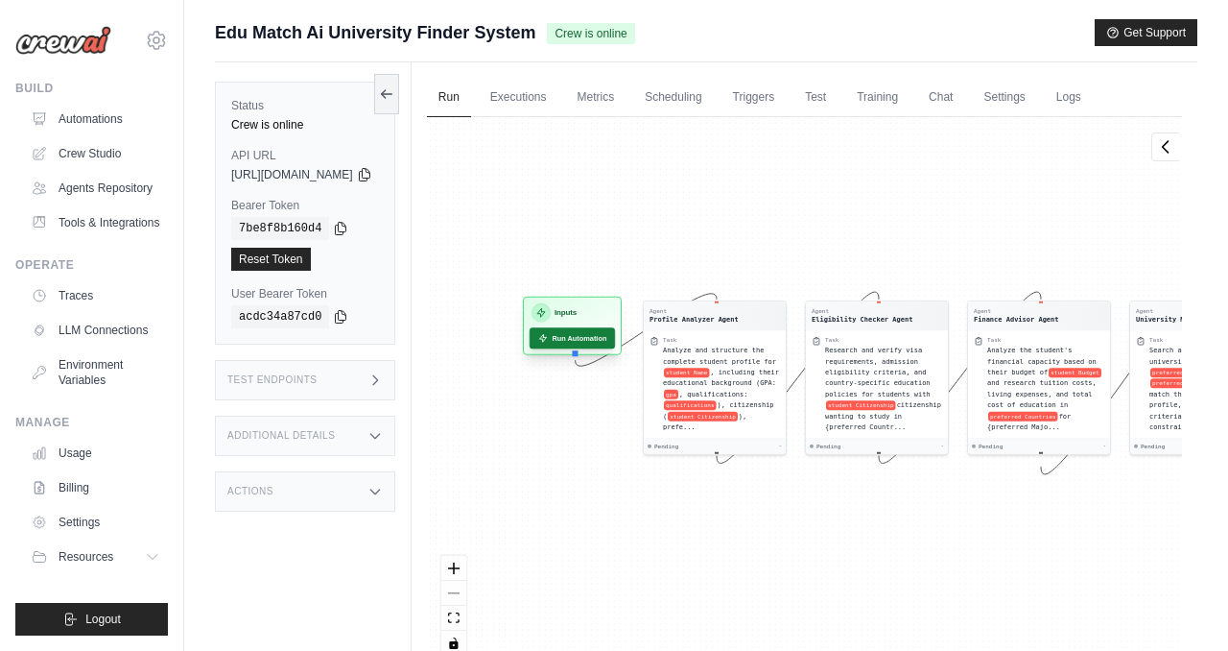
click at [615, 337] on button "Run Automation" at bounding box center [572, 337] width 85 height 21
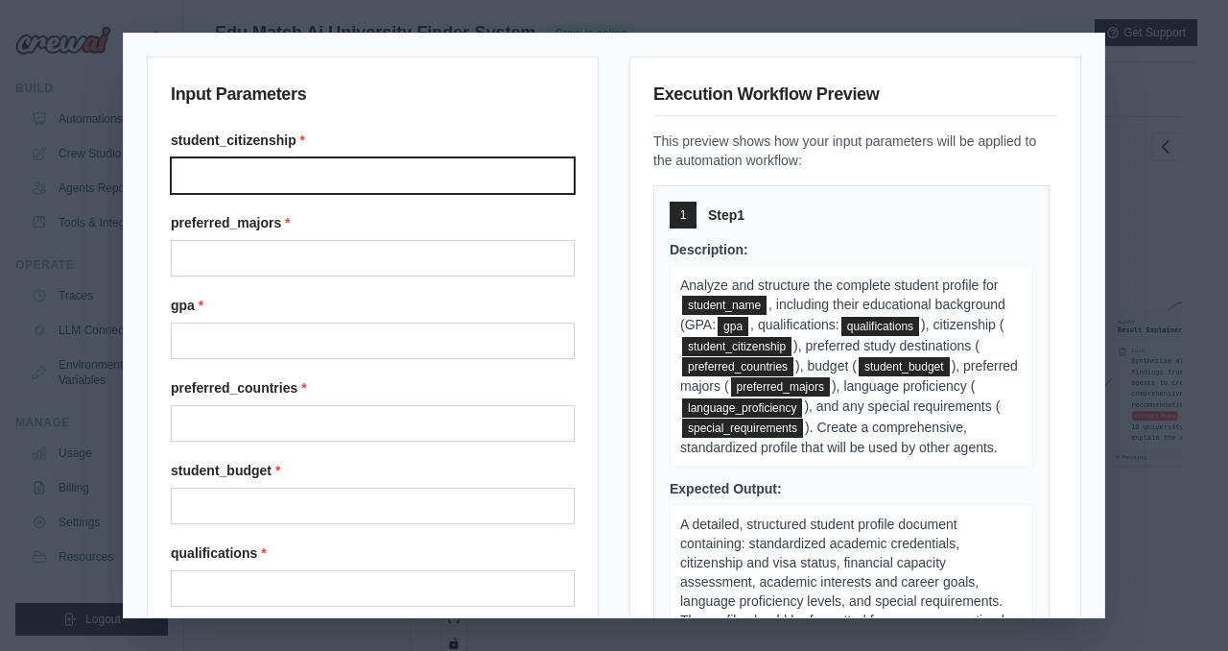
click at [478, 185] on input "Student citizenship" at bounding box center [373, 175] width 404 height 36
type input "*******"
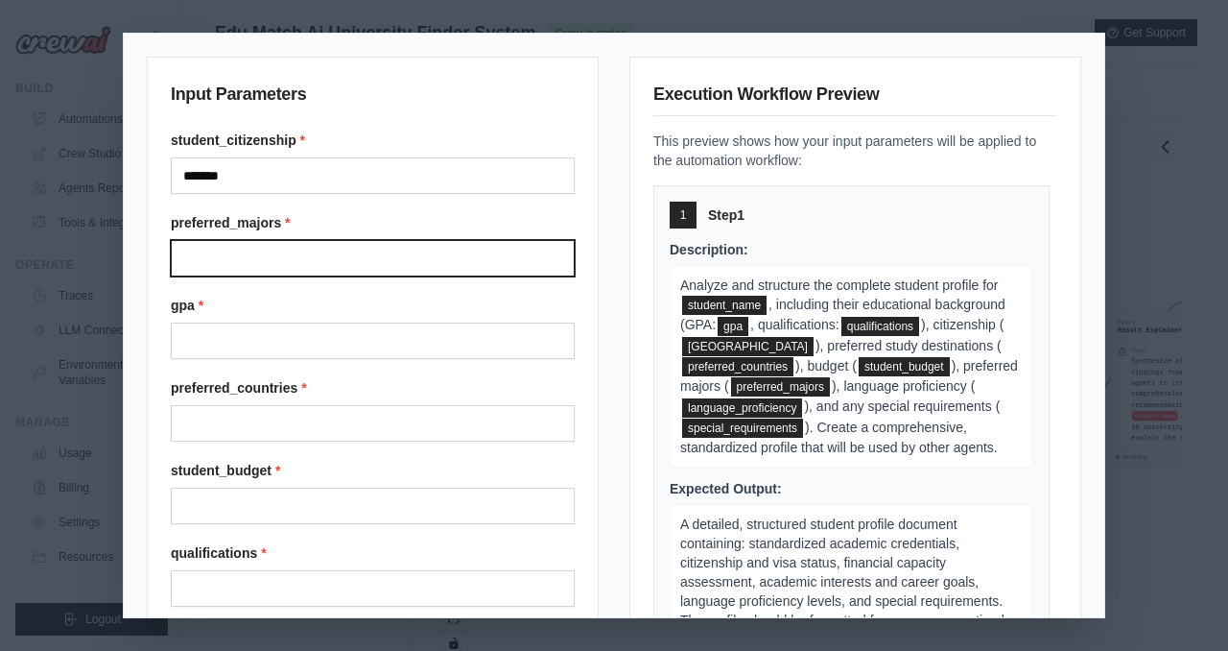
click at [323, 260] on input "Preferred majors" at bounding box center [373, 258] width 404 height 36
type input "**********"
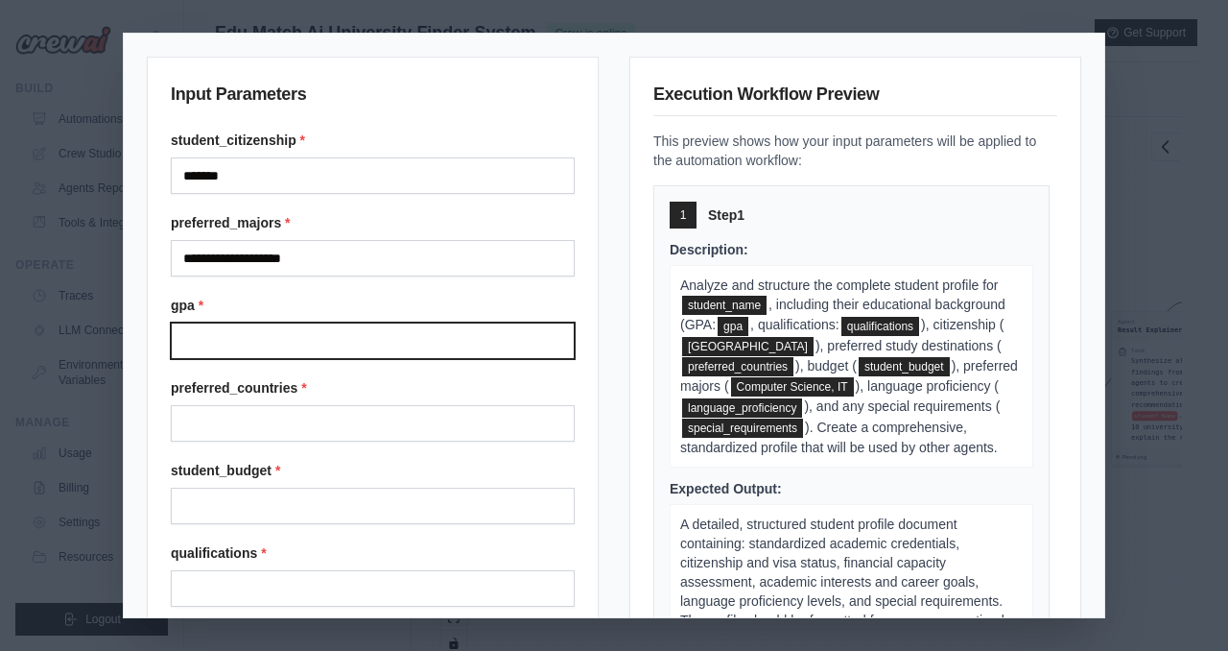
click at [288, 339] on input "Gpa" at bounding box center [373, 340] width 404 height 36
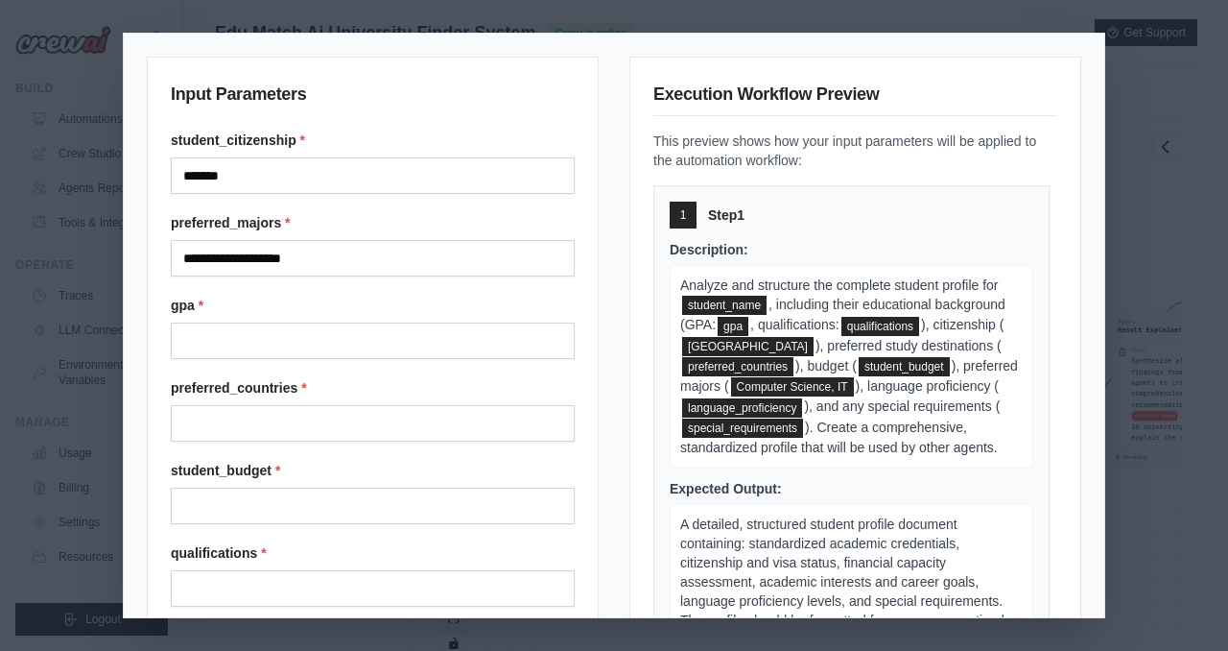
click at [312, 298] on label "gpa *" at bounding box center [373, 305] width 404 height 19
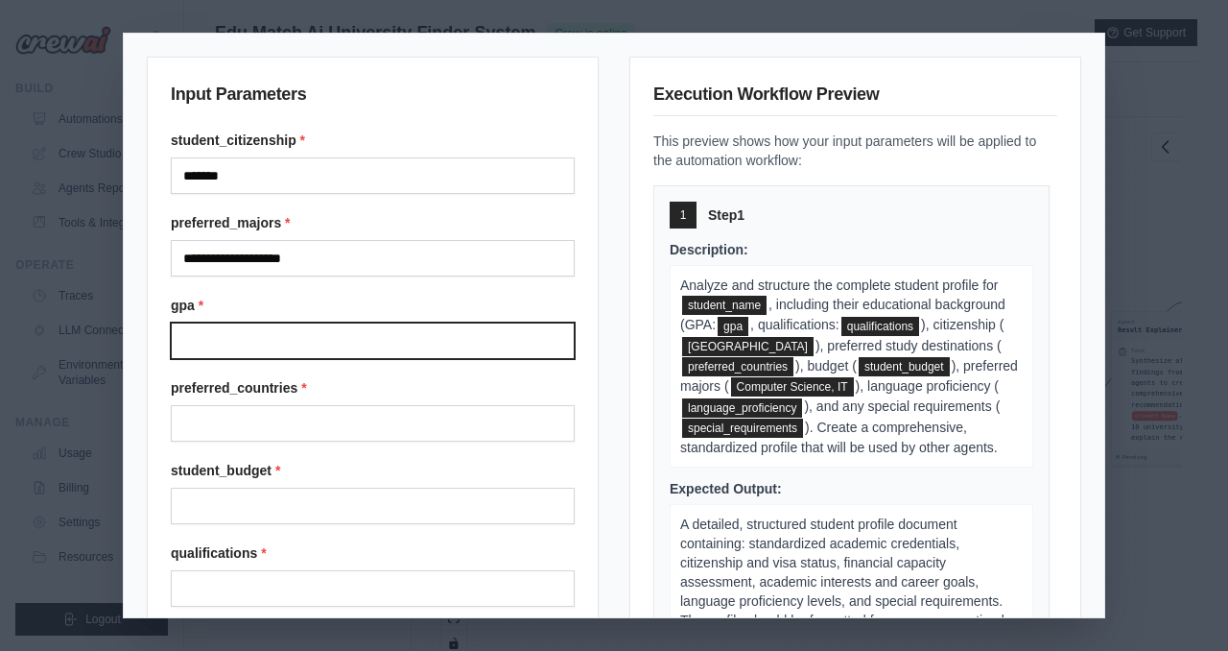
click at [312, 322] on input "Gpa" at bounding box center [373, 340] width 404 height 36
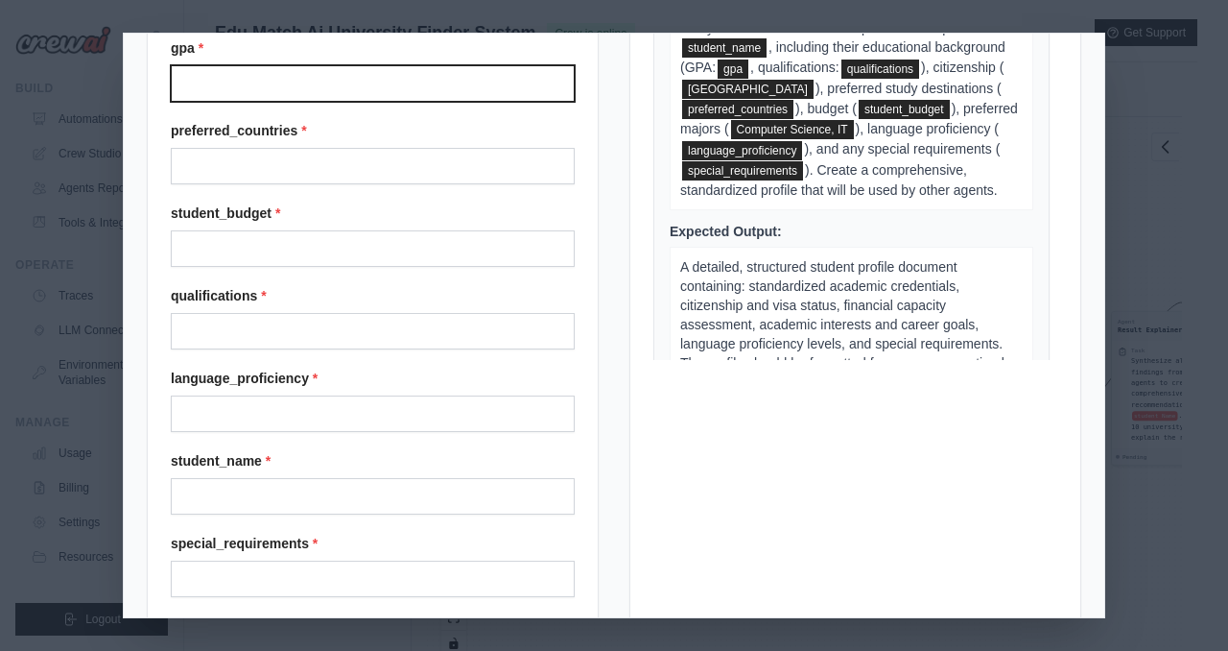
scroll to position [255, 0]
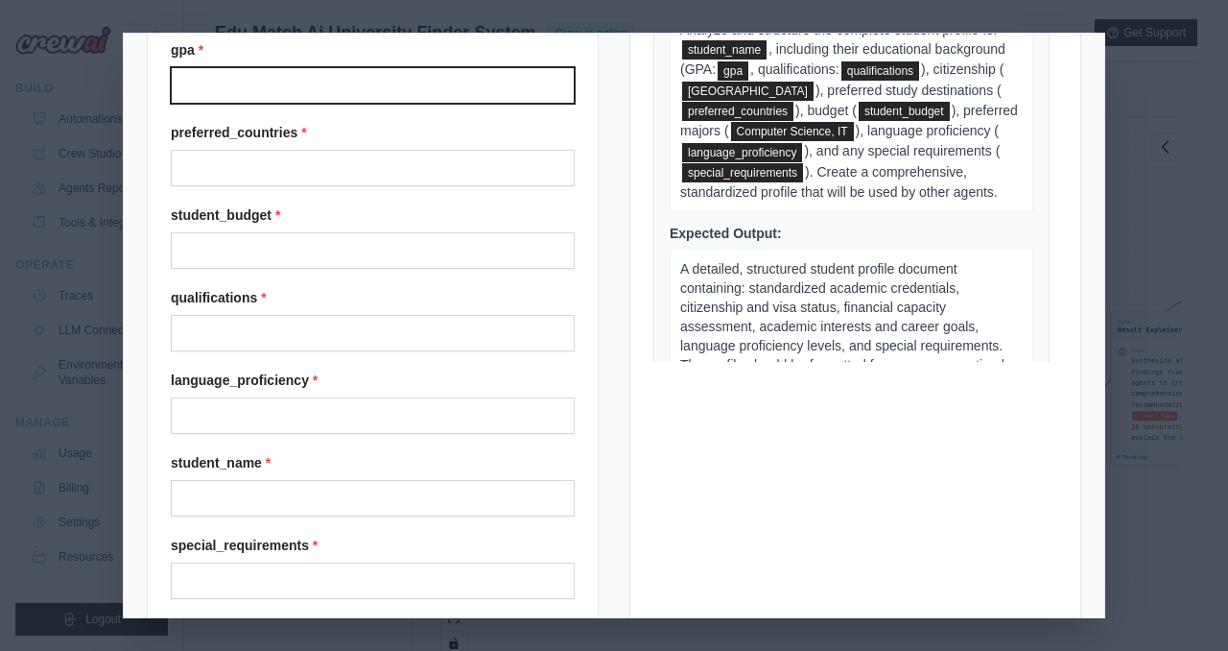
click at [319, 97] on input "Gpa" at bounding box center [373, 85] width 404 height 36
type input "***"
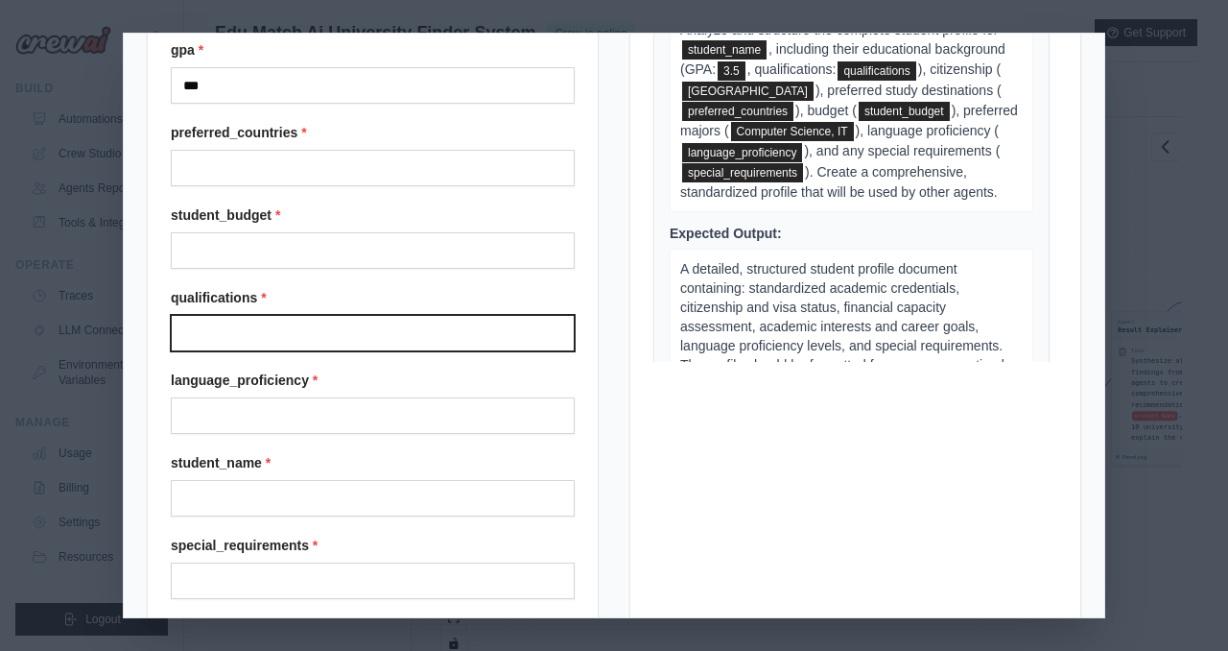
click at [248, 325] on input "Qualifications" at bounding box center [373, 333] width 404 height 36
type input "***"
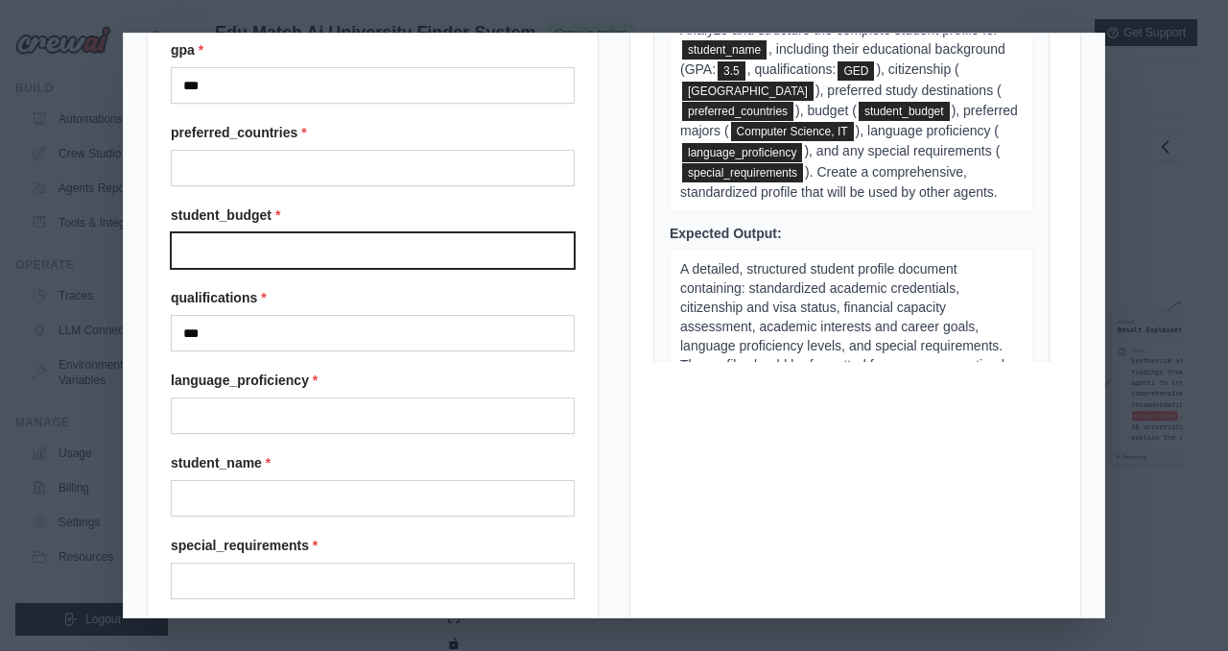
click at [290, 248] on input "Student budget" at bounding box center [373, 250] width 404 height 36
type input "**********"
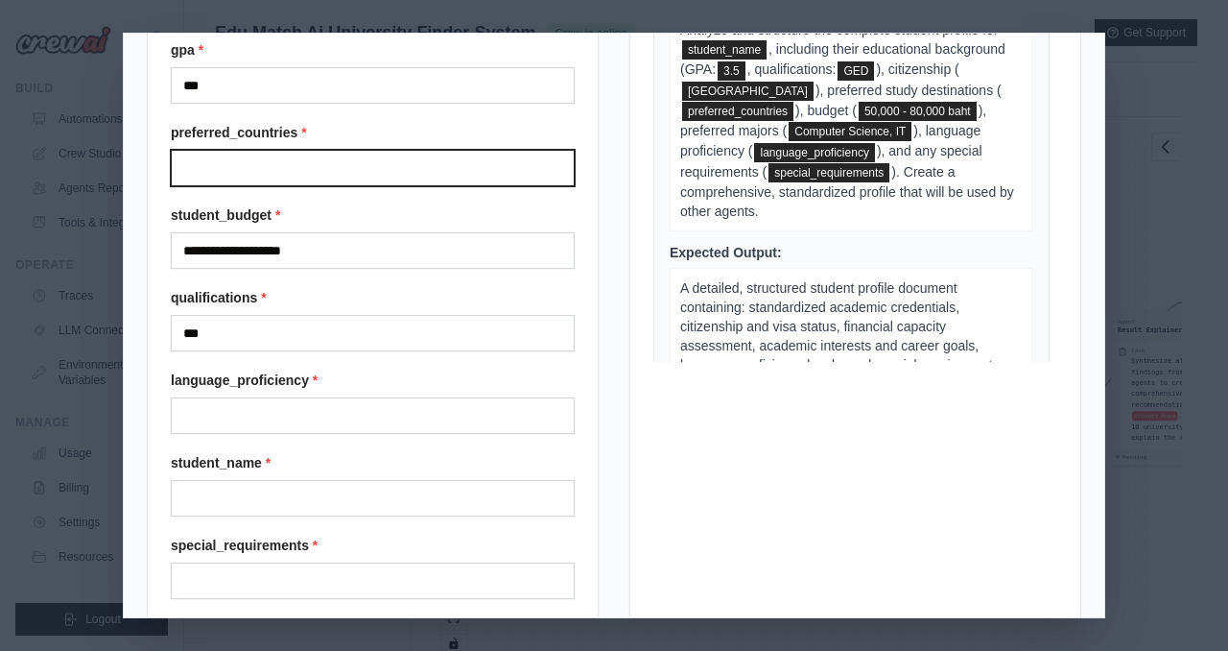
click at [308, 174] on input "Preferred countries" at bounding box center [373, 168] width 404 height 36
type input "********"
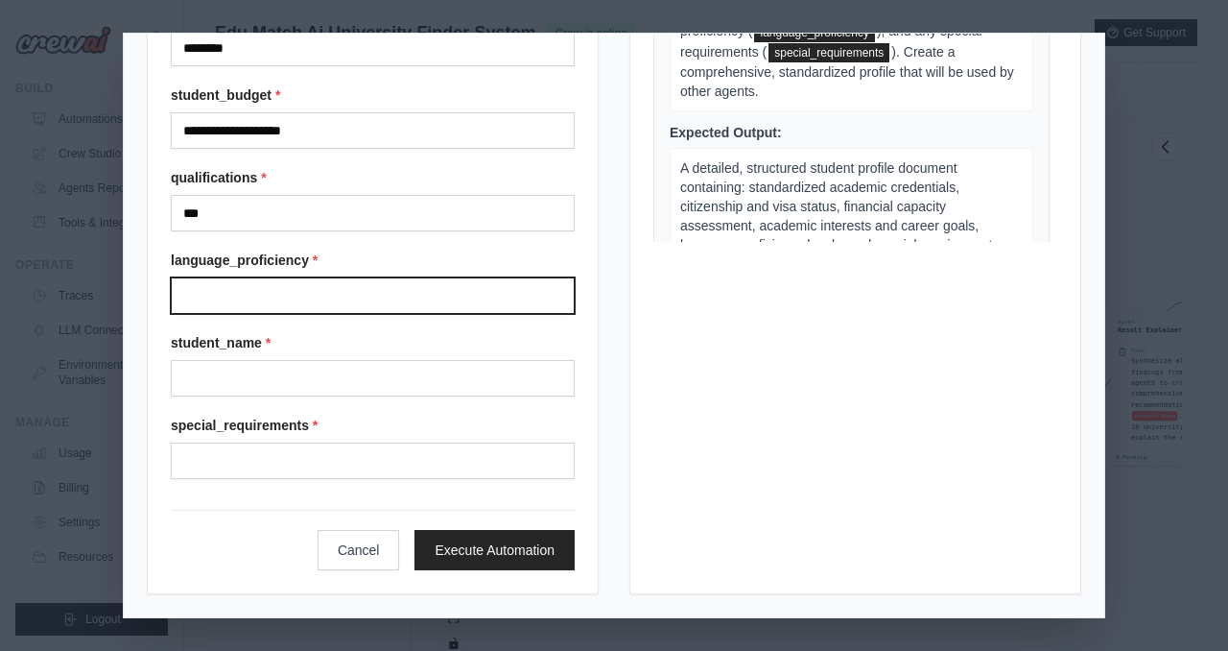
click at [326, 308] on input "Language proficiency" at bounding box center [373, 295] width 404 height 36
type input "**********"
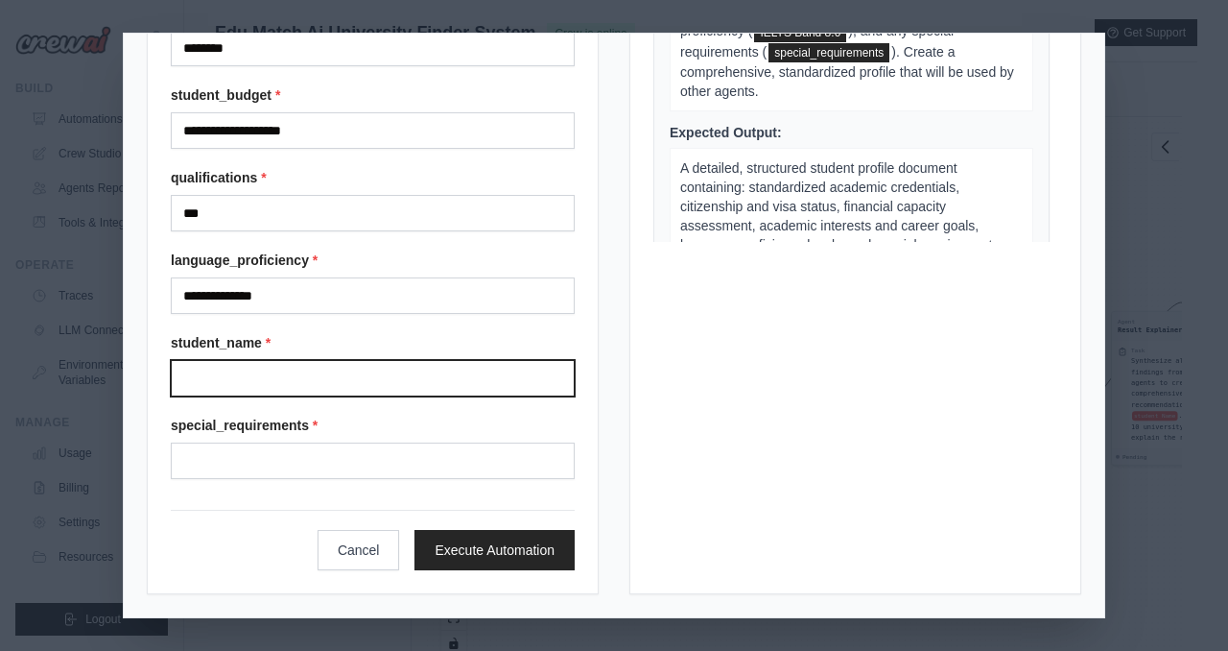
click at [320, 381] on input "Student name" at bounding box center [373, 378] width 404 height 36
type input "*******"
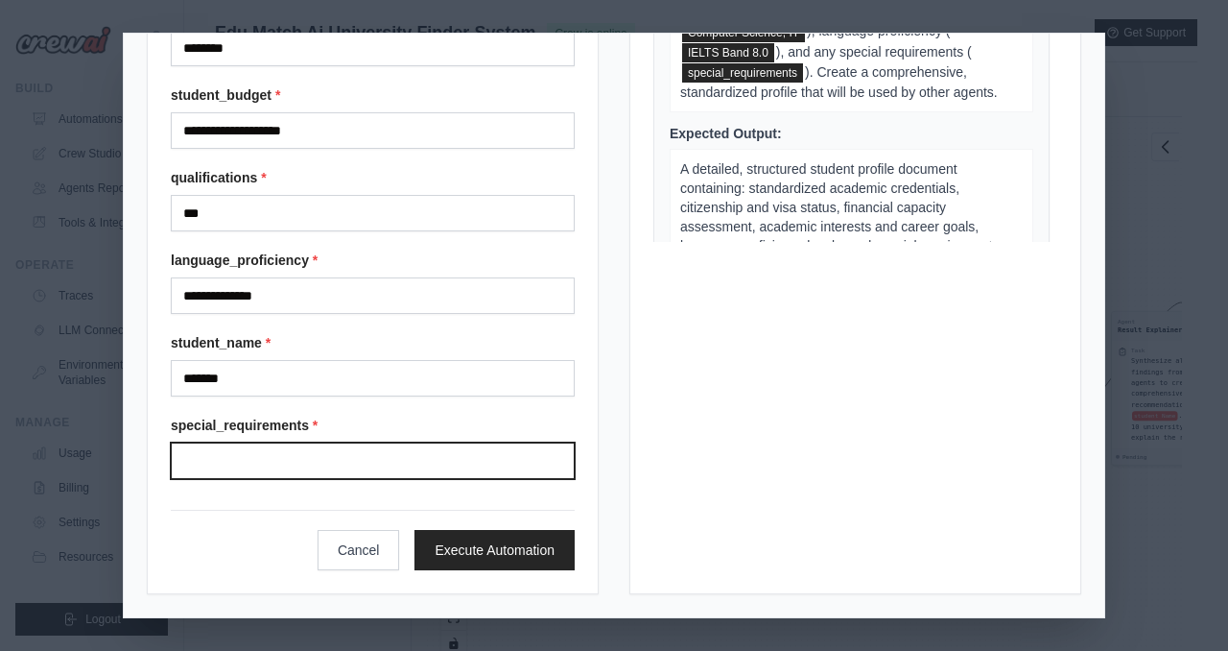
click at [299, 463] on input "Special requirements" at bounding box center [373, 460] width 404 height 36
type input "**********"
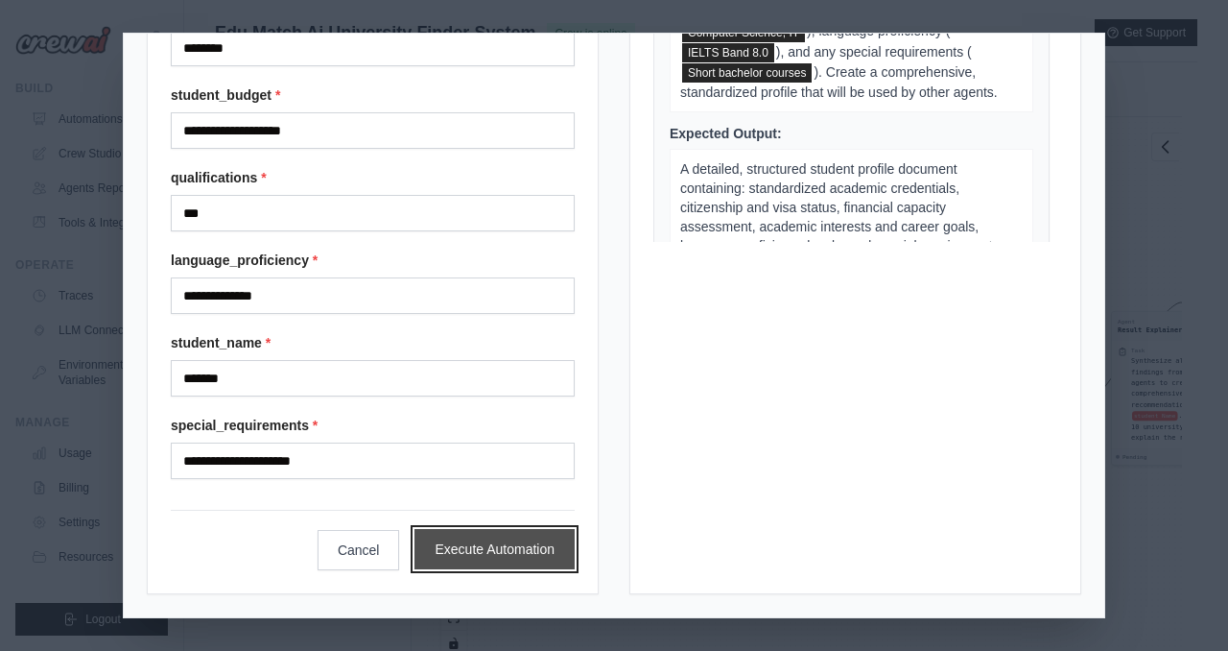
click at [515, 535] on button "Execute Automation" at bounding box center [494, 549] width 160 height 40
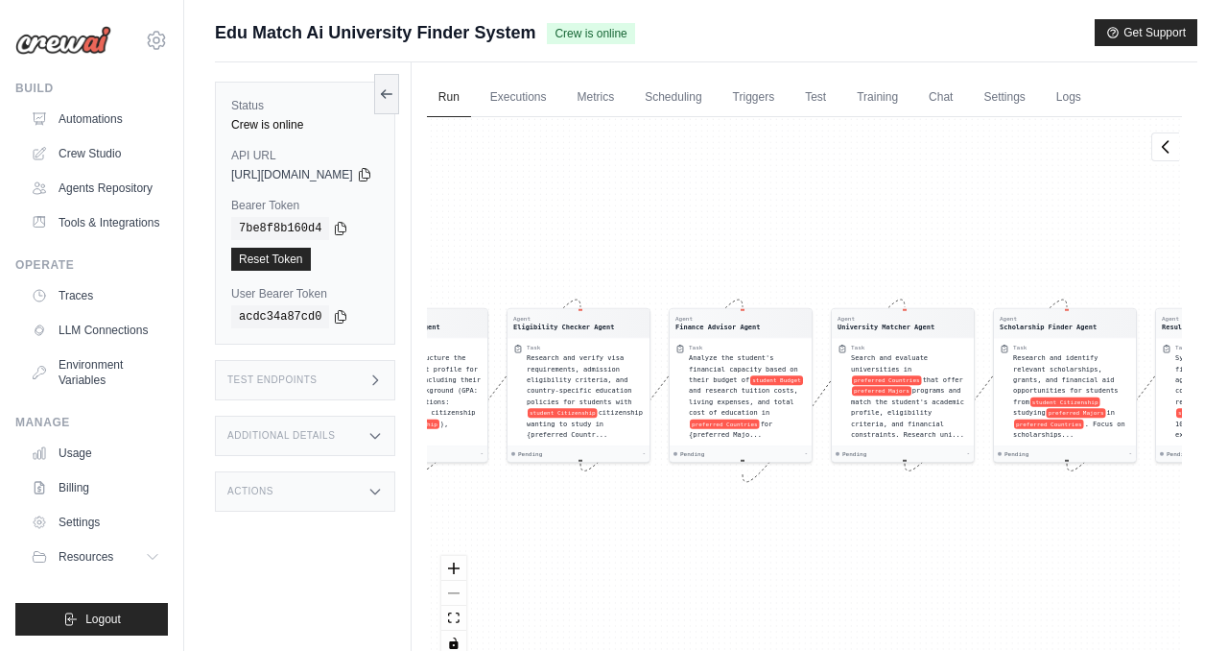
drag, startPoint x: 663, startPoint y: 201, endPoint x: 835, endPoint y: 158, distance: 177.1
click at [837, 158] on div "Agent Profile Analyzer Agent Task Analyze and structure the complete student pr…" at bounding box center [804, 393] width 755 height 553
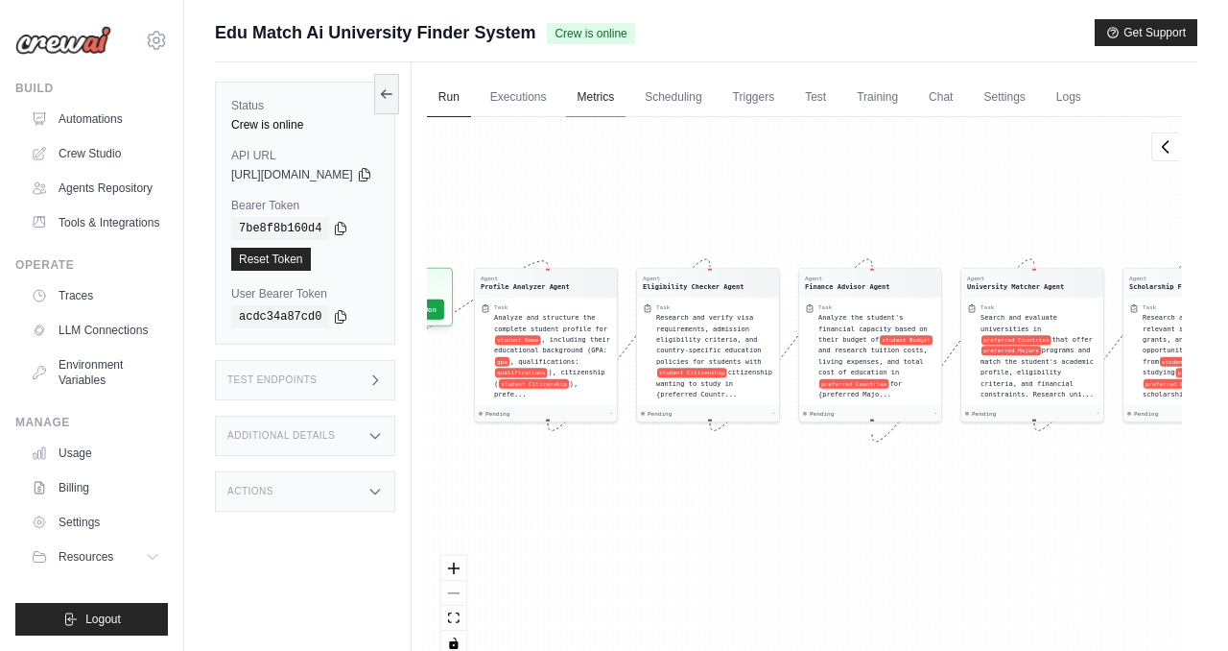
scroll to position [64, 0]
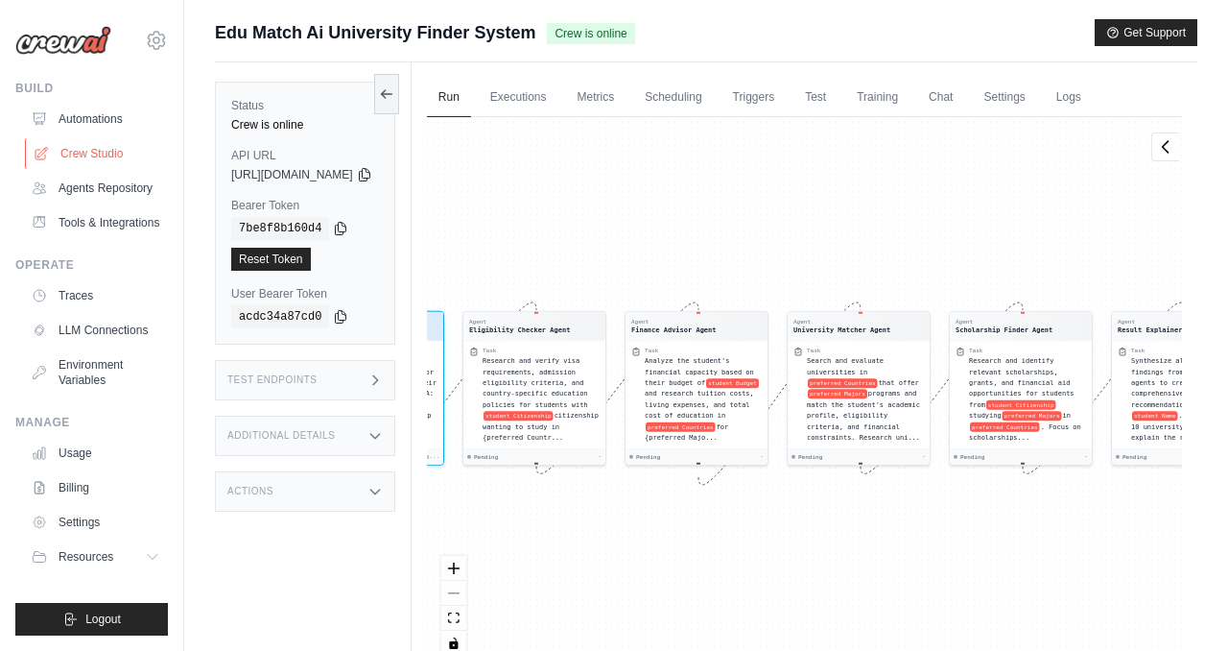
click at [89, 147] on link "Crew Studio" at bounding box center [97, 153] width 145 height 31
